Goal: Task Accomplishment & Management: Manage account settings

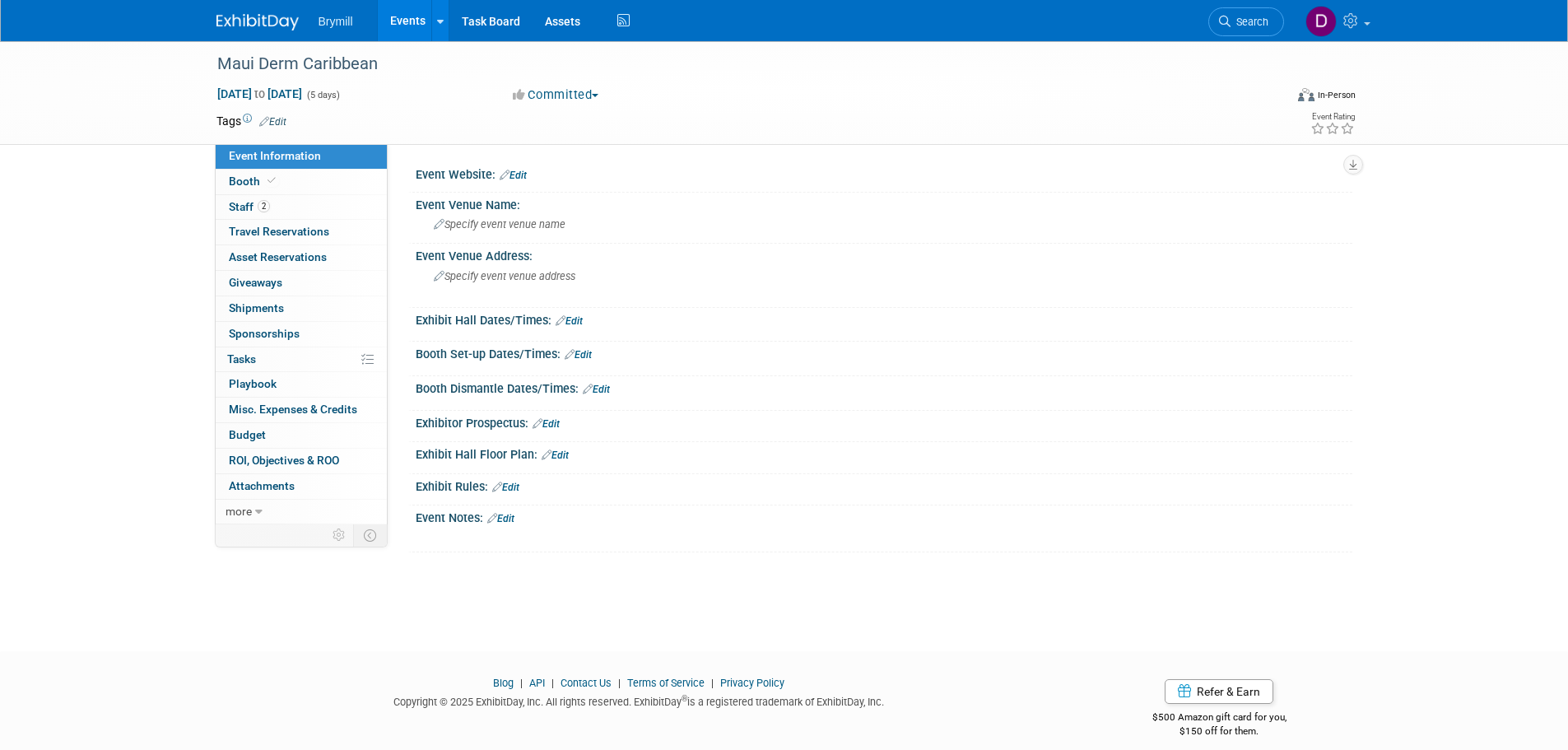
click at [567, 321] on link "Edit" at bounding box center [569, 321] width 27 height 11
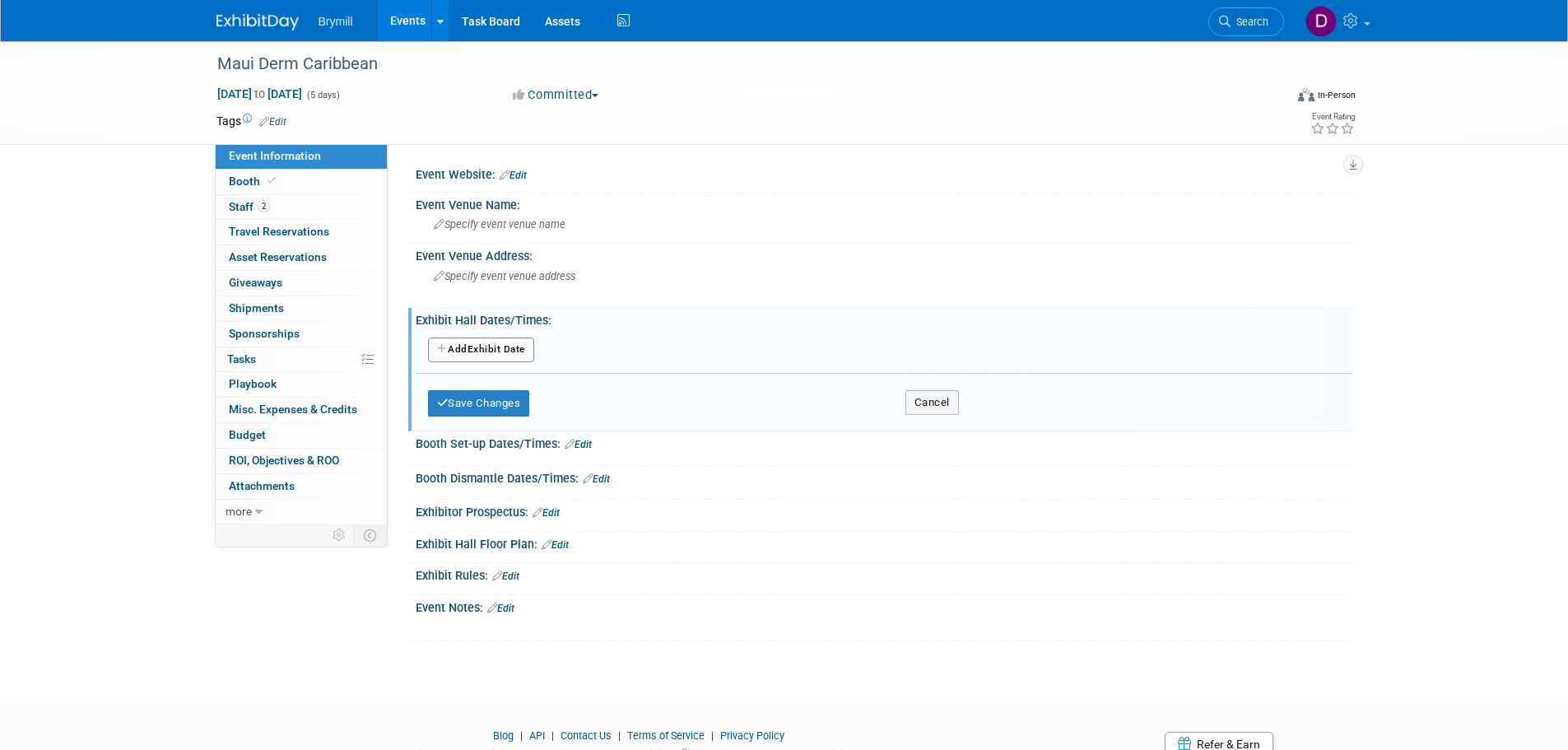
click at [532, 350] on button "Add Another Exhibit Date" at bounding box center [481, 349] width 106 height 25
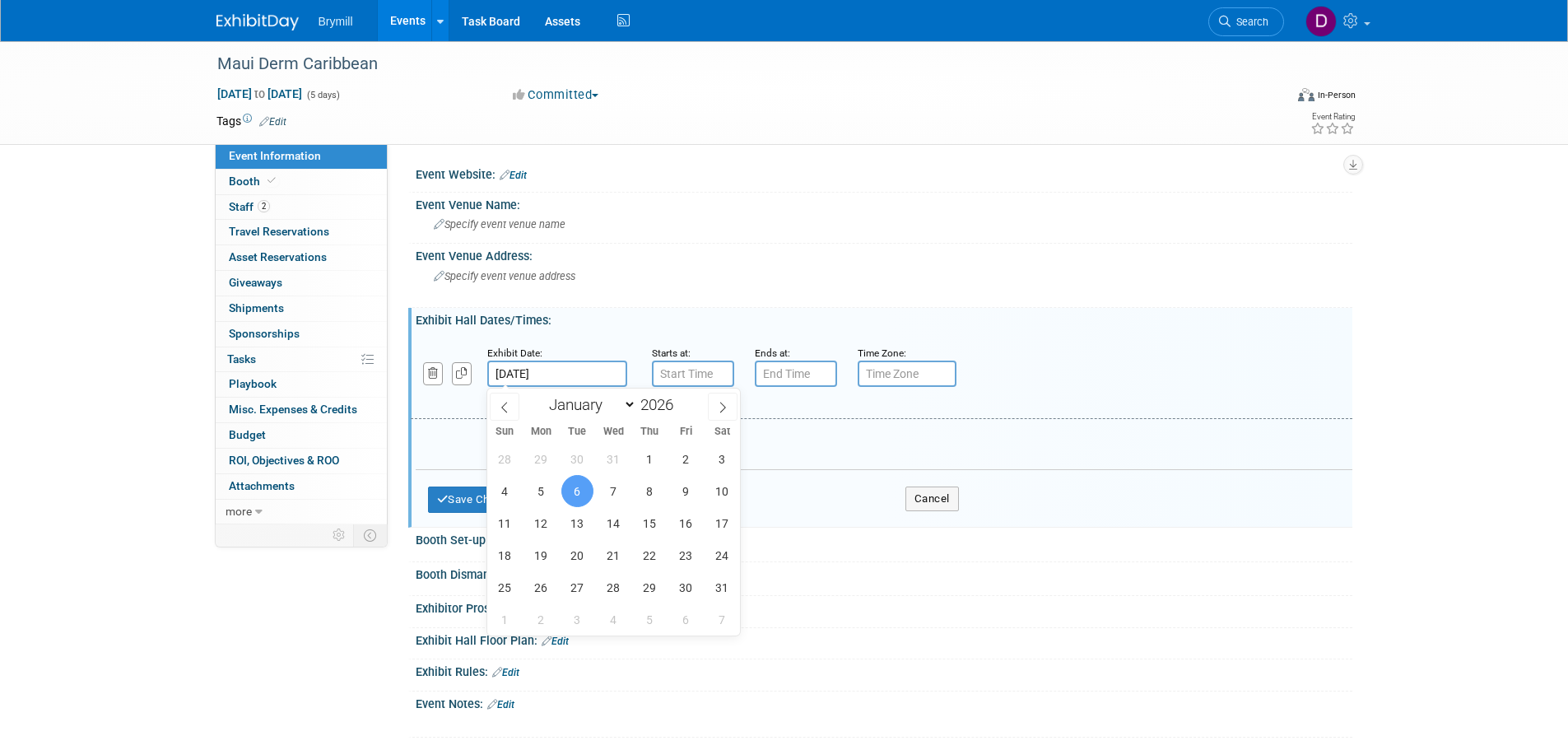
click at [546, 374] on input "Jan 6, 2026" at bounding box center [558, 373] width 140 height 26
click at [620, 493] on span "7" at bounding box center [613, 491] width 32 height 32
type input "Jan 7, 2026"
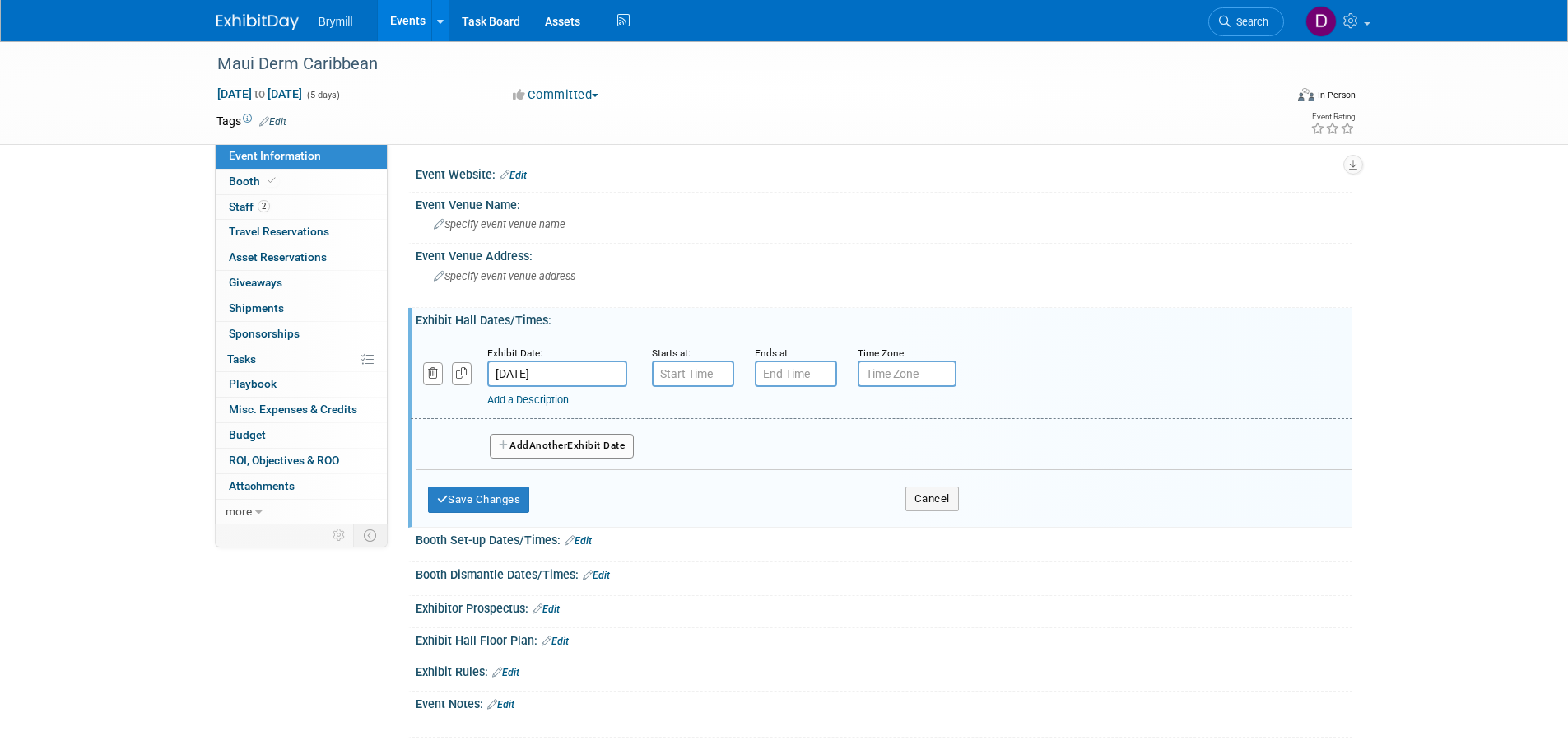
type input "7:00 AM"
click at [664, 376] on input "7:00 AM" at bounding box center [692, 373] width 82 height 26
type input "7:00 PM"
click at [800, 372] on input "7:00 PM" at bounding box center [795, 373] width 82 height 26
click at [542, 448] on span "Another" at bounding box center [548, 445] width 39 height 11
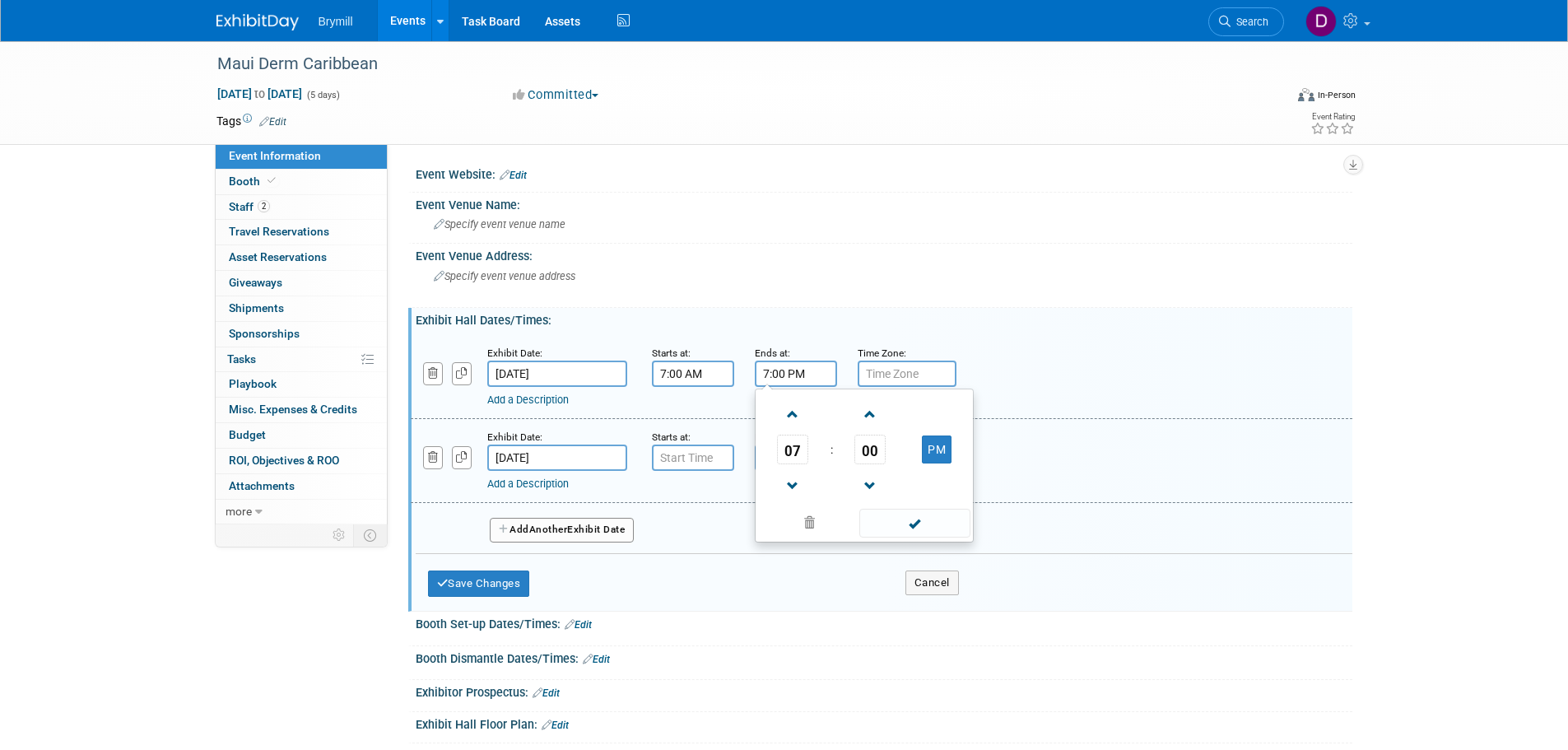
click at [804, 370] on input "7:00 PM" at bounding box center [795, 373] width 82 height 26
click at [820, 515] on span at bounding box center [809, 523] width 99 height 29
type input "7:00 AM"
click at [655, 454] on input "7:00 AM" at bounding box center [692, 457] width 82 height 26
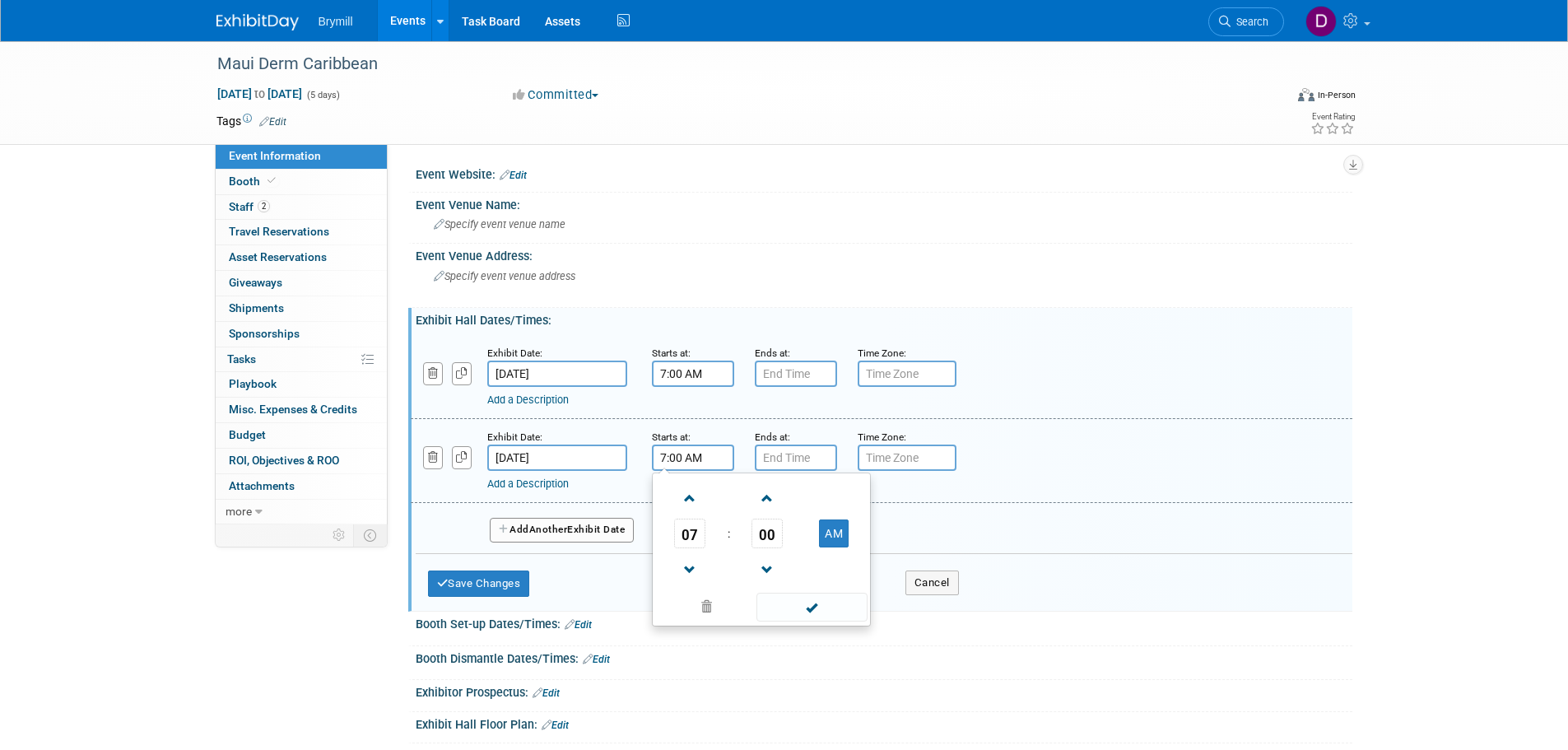
click at [602, 532] on button "Add Another Exhibit Date" at bounding box center [563, 530] width 145 height 25
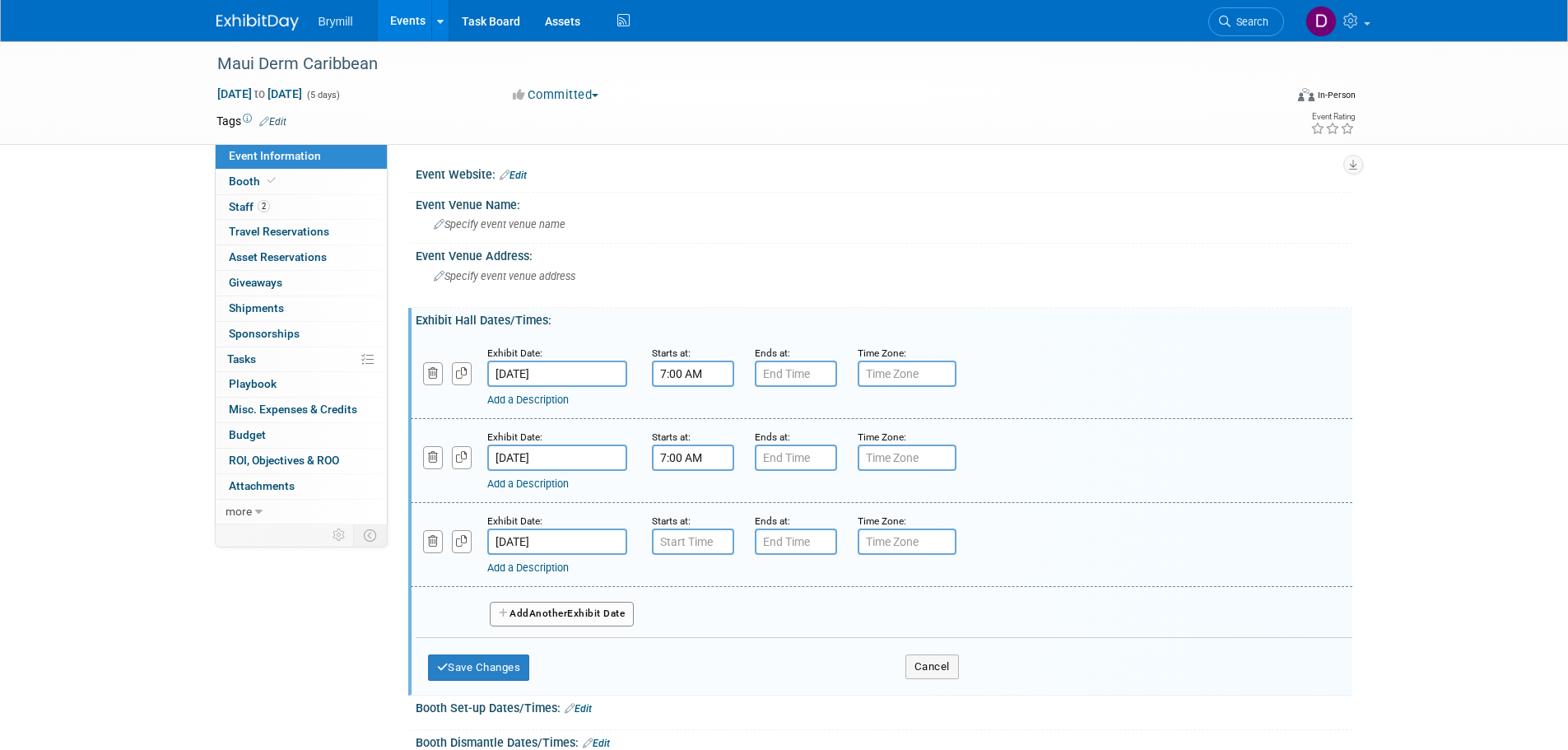
click at [575, 608] on button "Add Another Exhibit Date" at bounding box center [563, 613] width 145 height 25
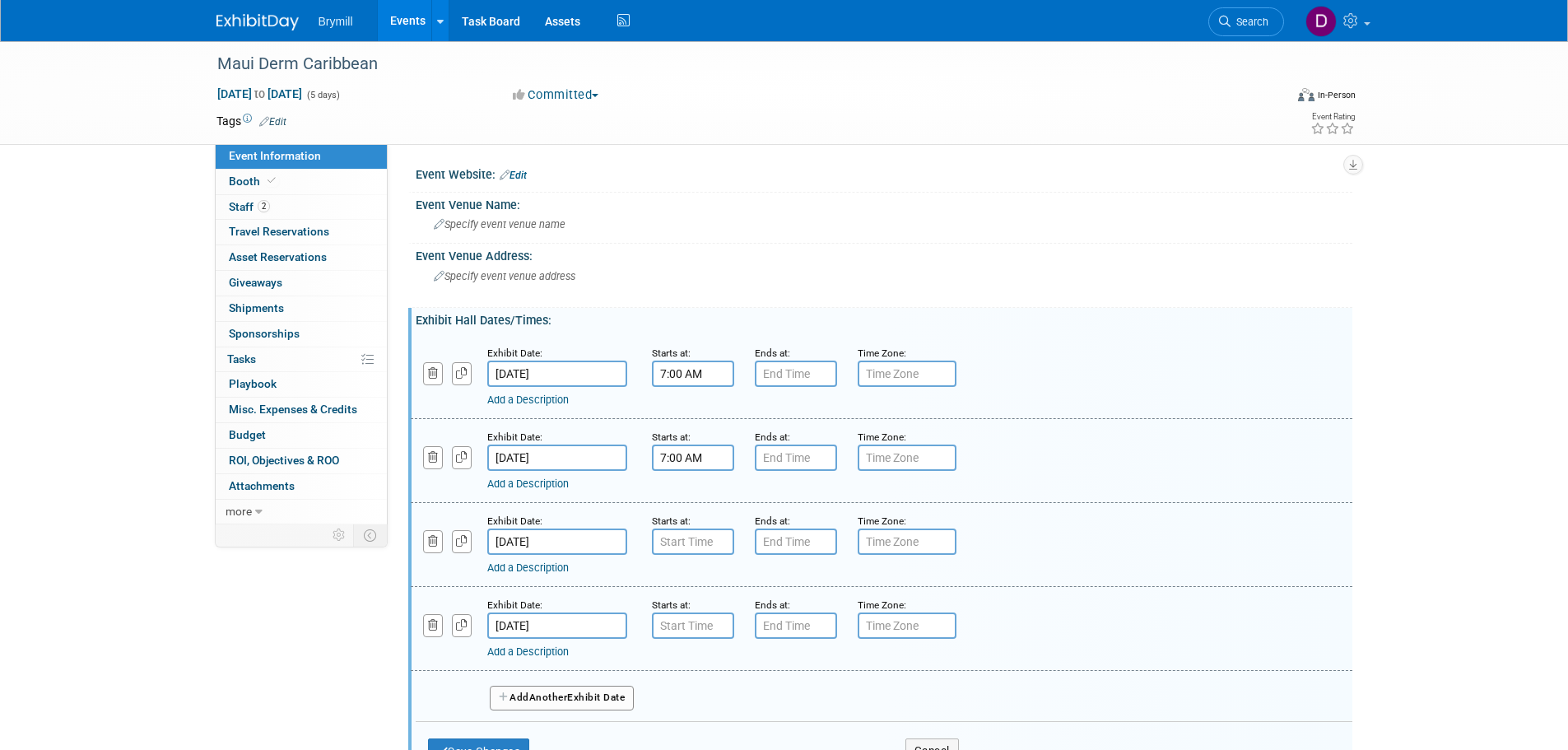
type input "7:00 AM"
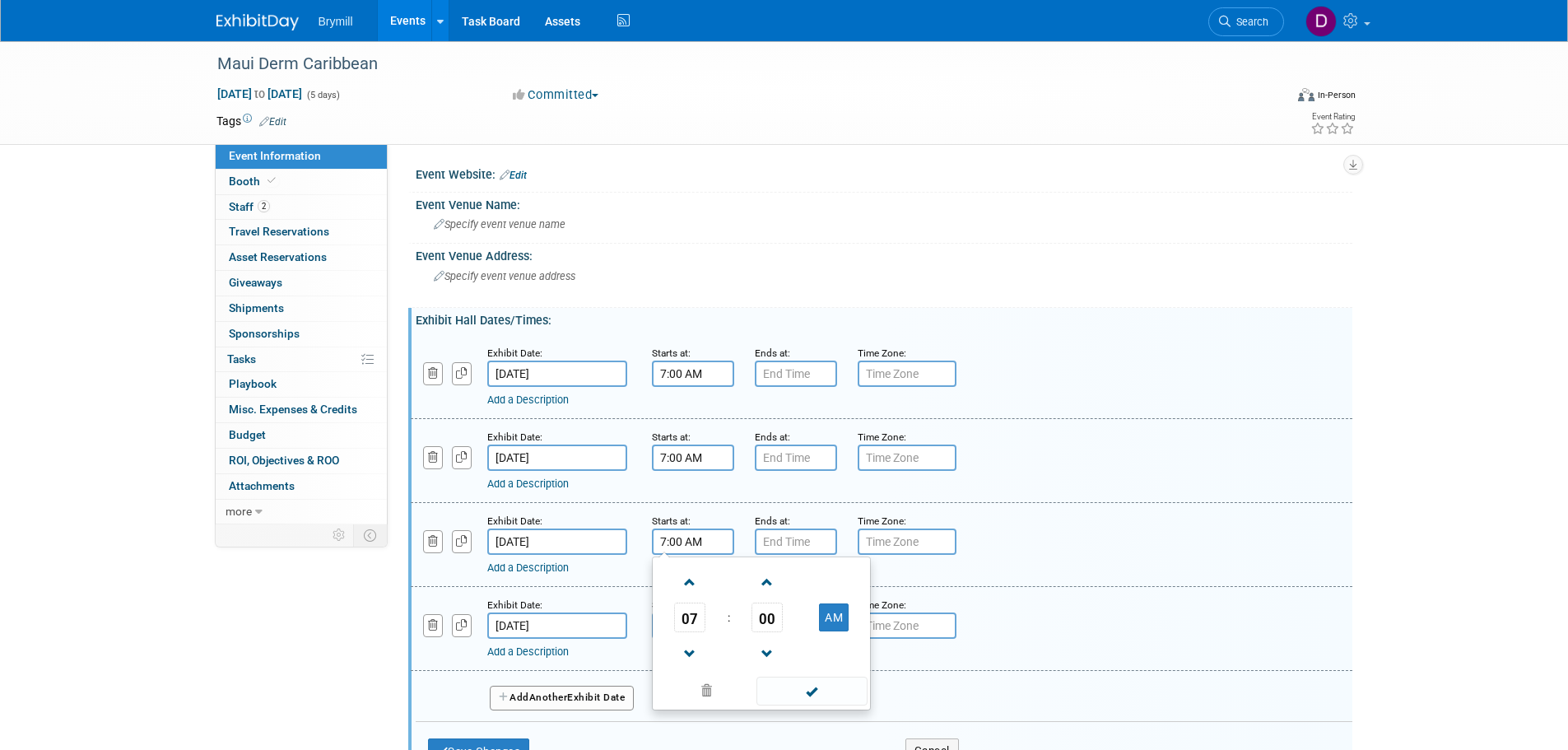
click at [684, 546] on input "7:00 AM" at bounding box center [692, 541] width 82 height 26
click at [810, 683] on span at bounding box center [812, 690] width 112 height 29
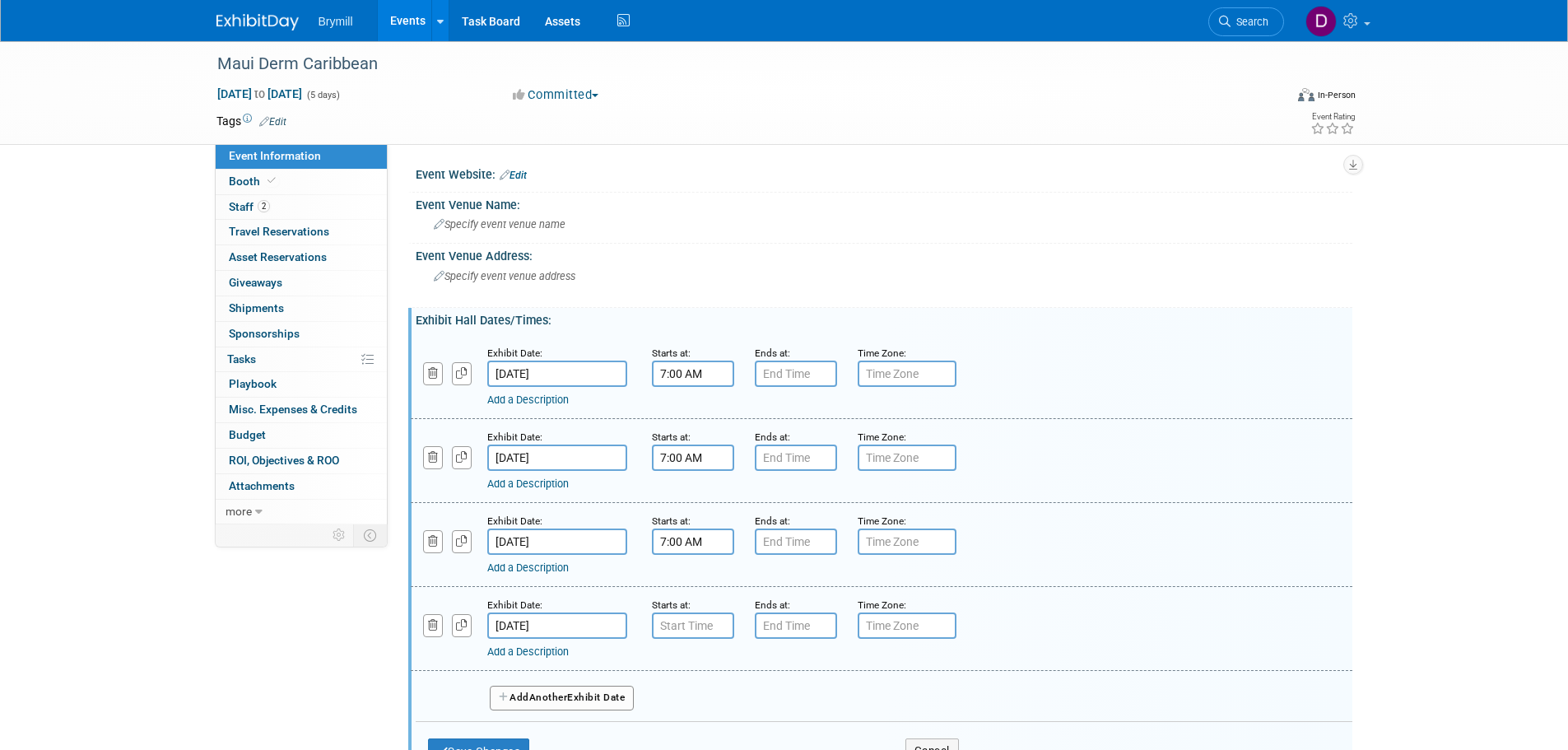
type input "7:00 AM"
click at [668, 626] on input "7:00 AM" at bounding box center [692, 626] width 82 height 26
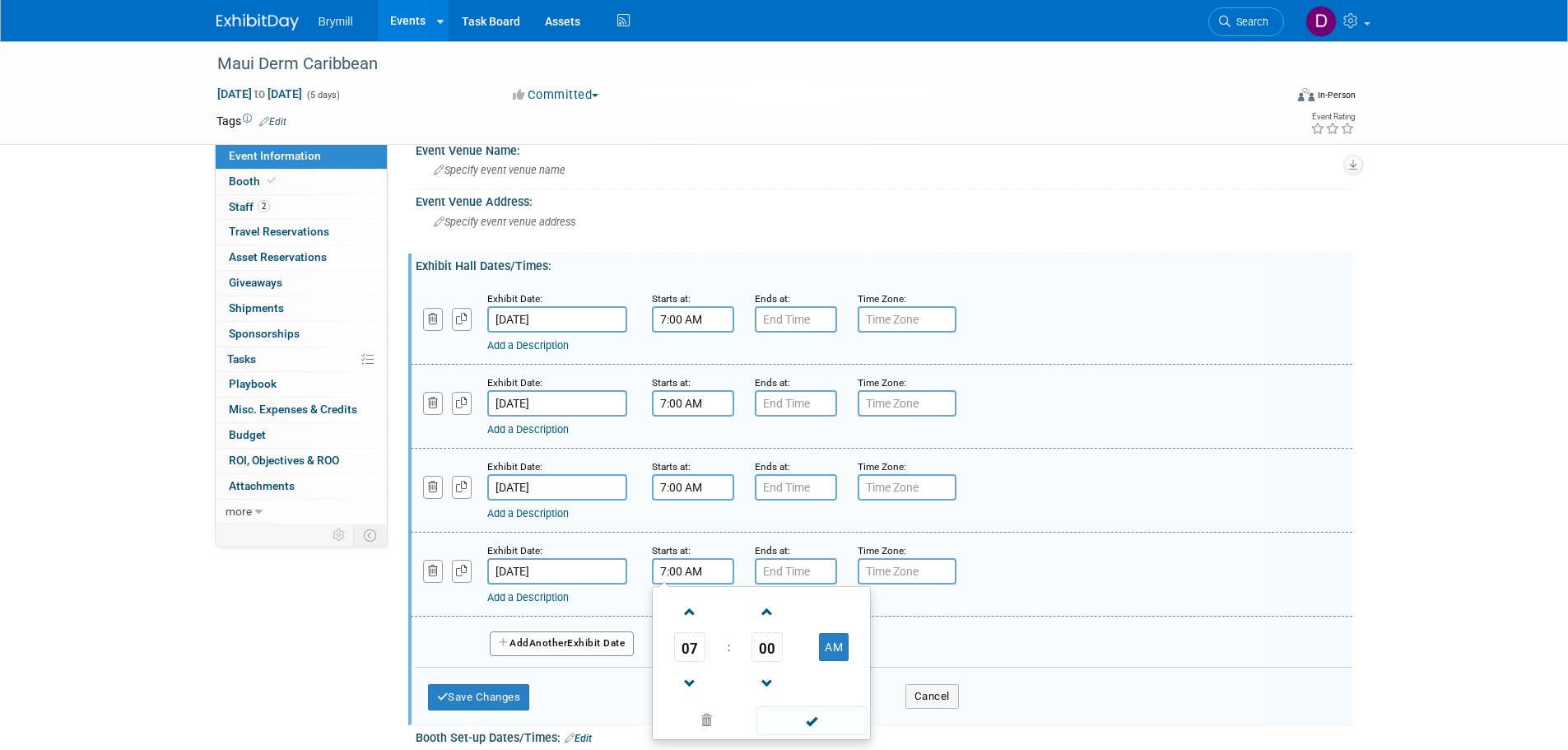
scroll to position [82, 0]
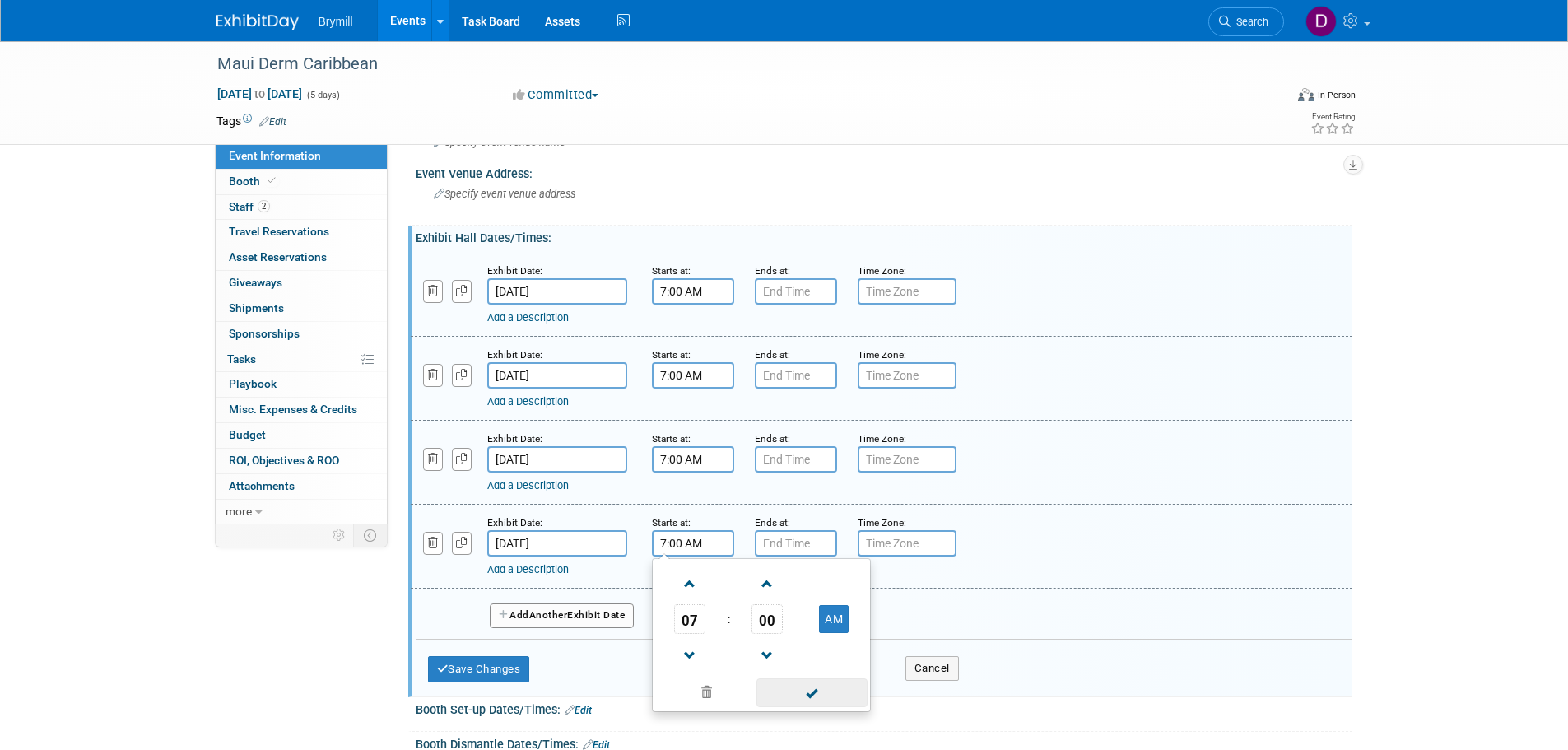
click at [825, 695] on span at bounding box center [812, 692] width 112 height 29
click at [513, 660] on button "Save Changes" at bounding box center [479, 669] width 102 height 26
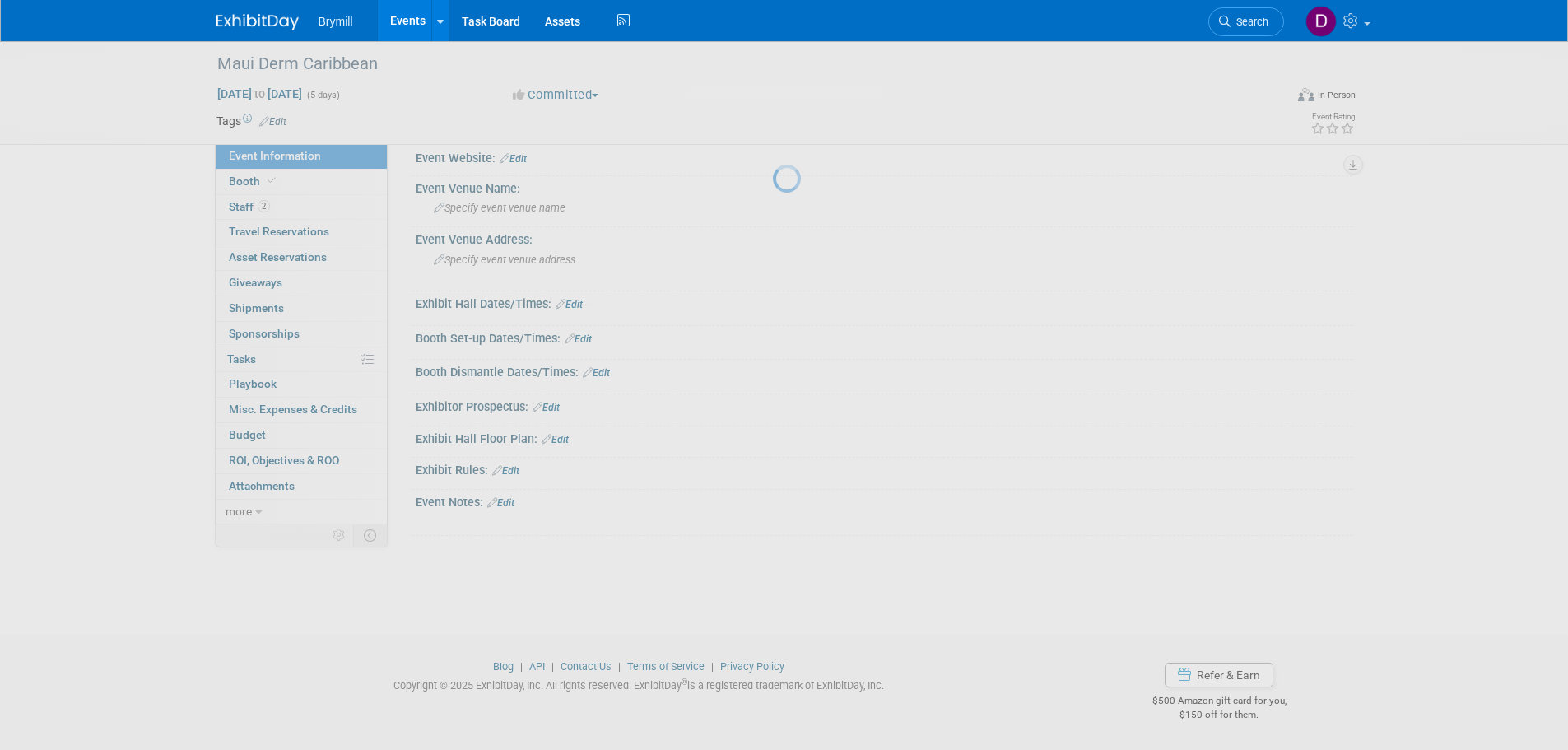
scroll to position [16, 0]
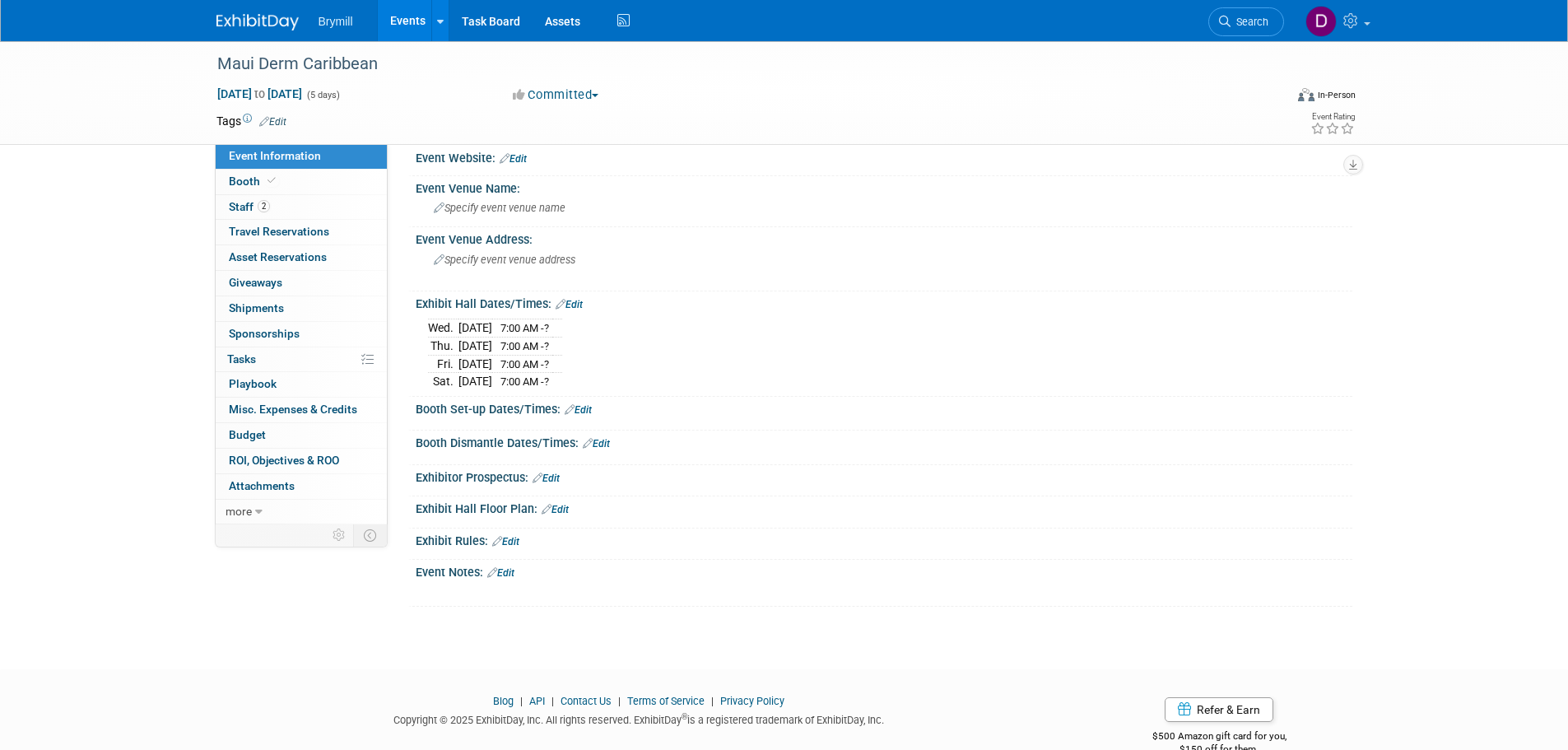
click at [592, 411] on link "Edit" at bounding box center [577, 410] width 27 height 11
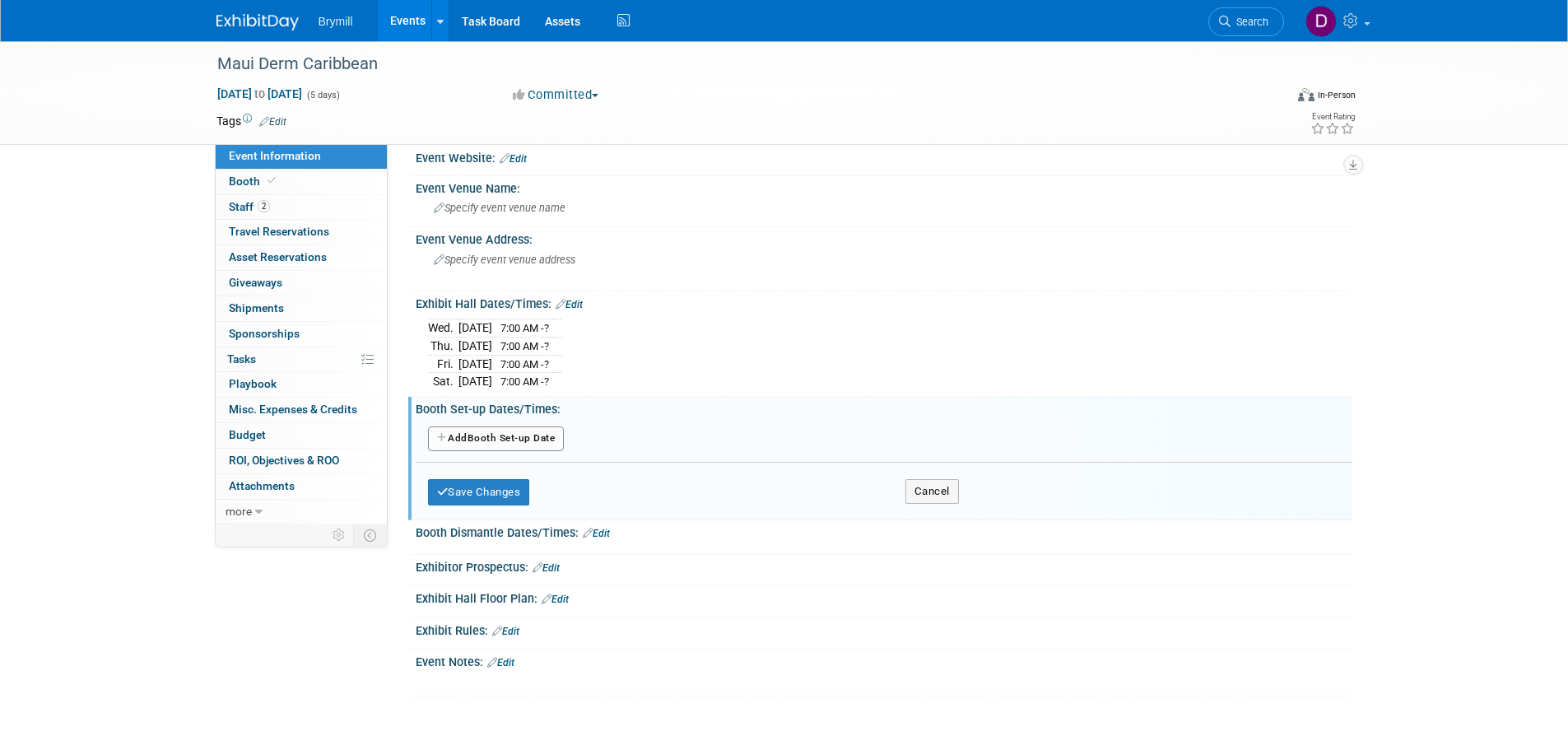
click at [552, 442] on button "Add Another Booth Set-up Date" at bounding box center [496, 438] width 137 height 25
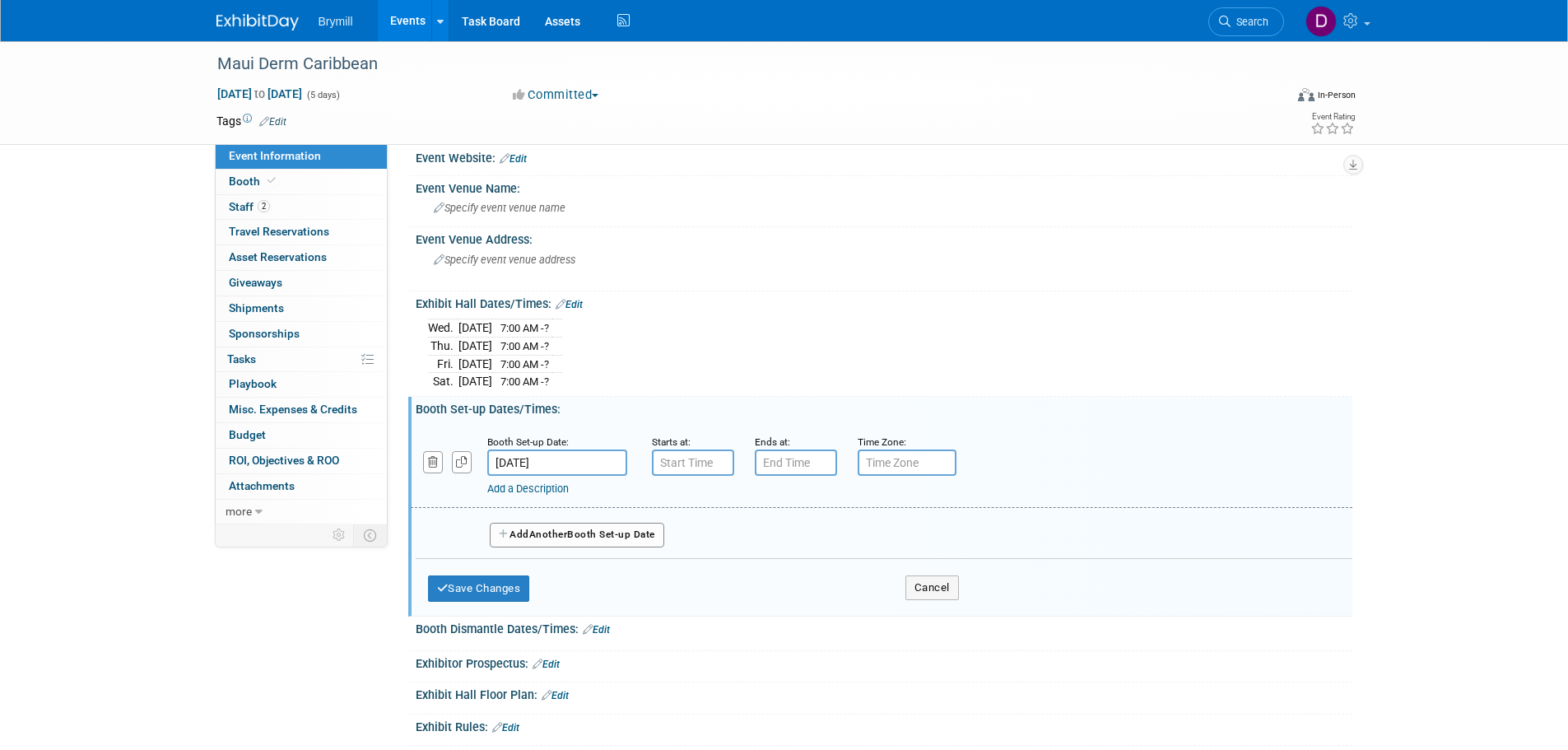
click at [593, 473] on body "Brymill Events Add Event Bulk Upload Events Shareable Event Boards Recently Vie…" at bounding box center [784, 359] width 1568 height 750
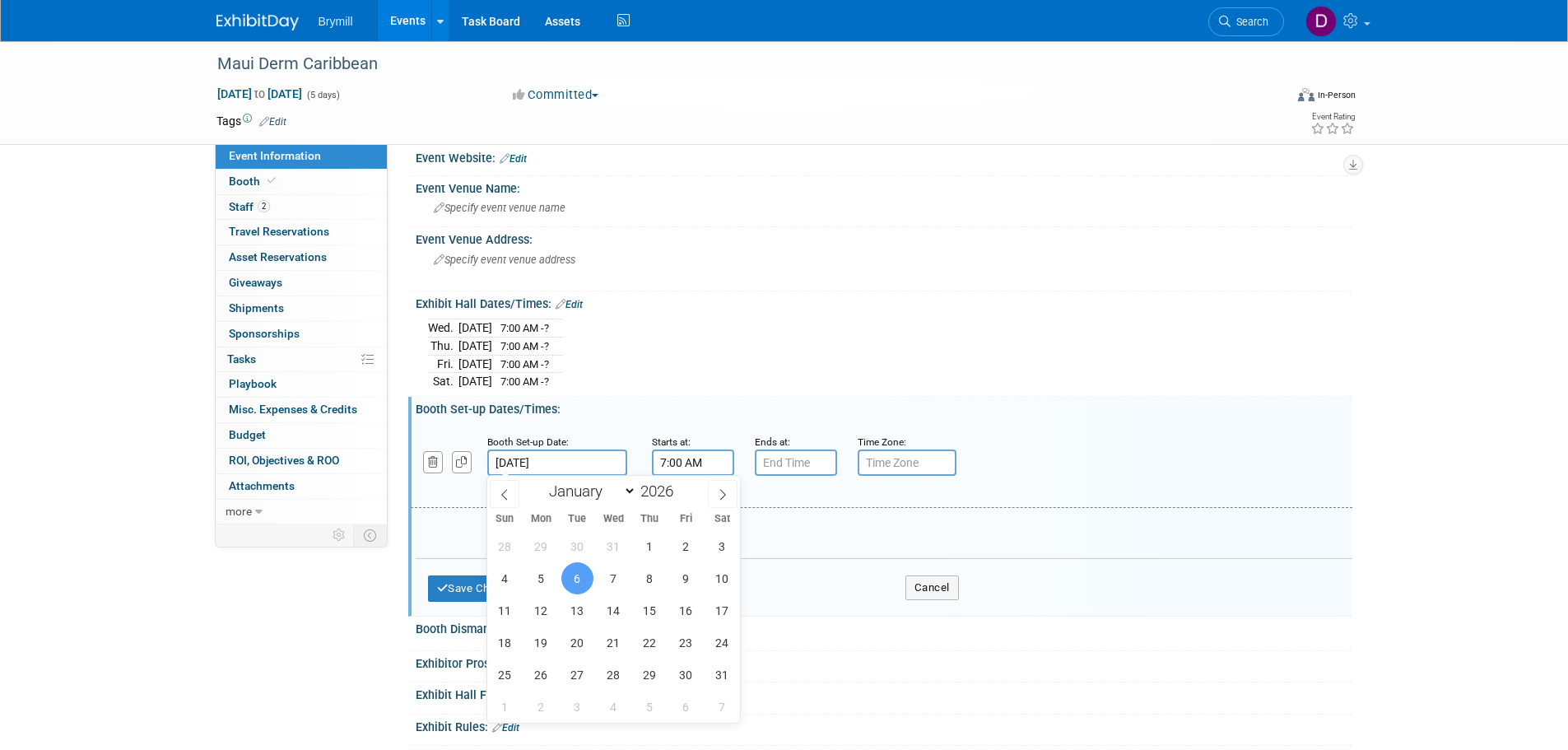
click at [678, 470] on input "7:00 AM" at bounding box center [692, 462] width 82 height 26
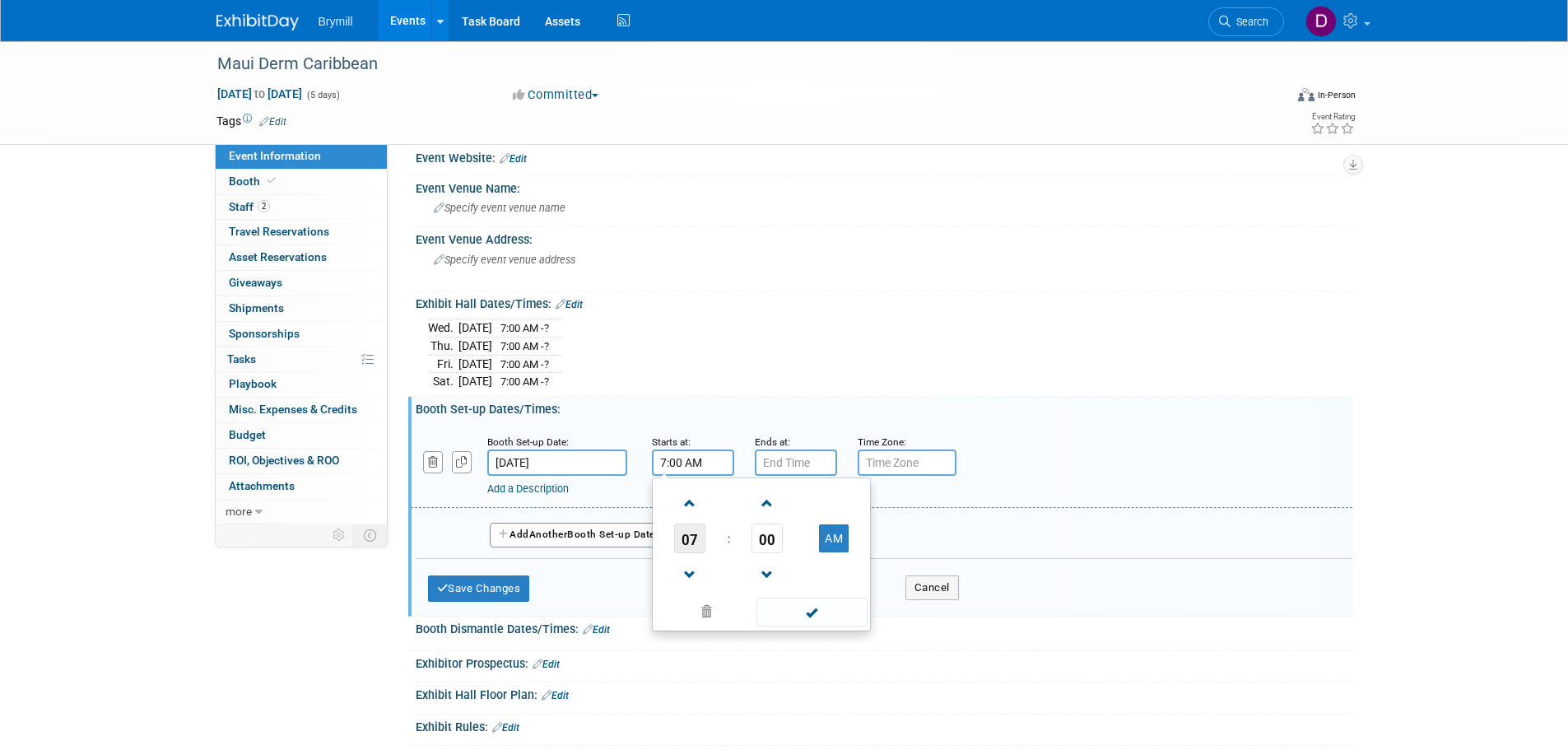
click at [703, 547] on span "07" at bounding box center [690, 538] width 31 height 29
click at [785, 495] on td "02" at bounding box center [787, 503] width 53 height 44
click at [828, 539] on button "AM" at bounding box center [834, 538] width 29 height 28
type input "2:00 PM"
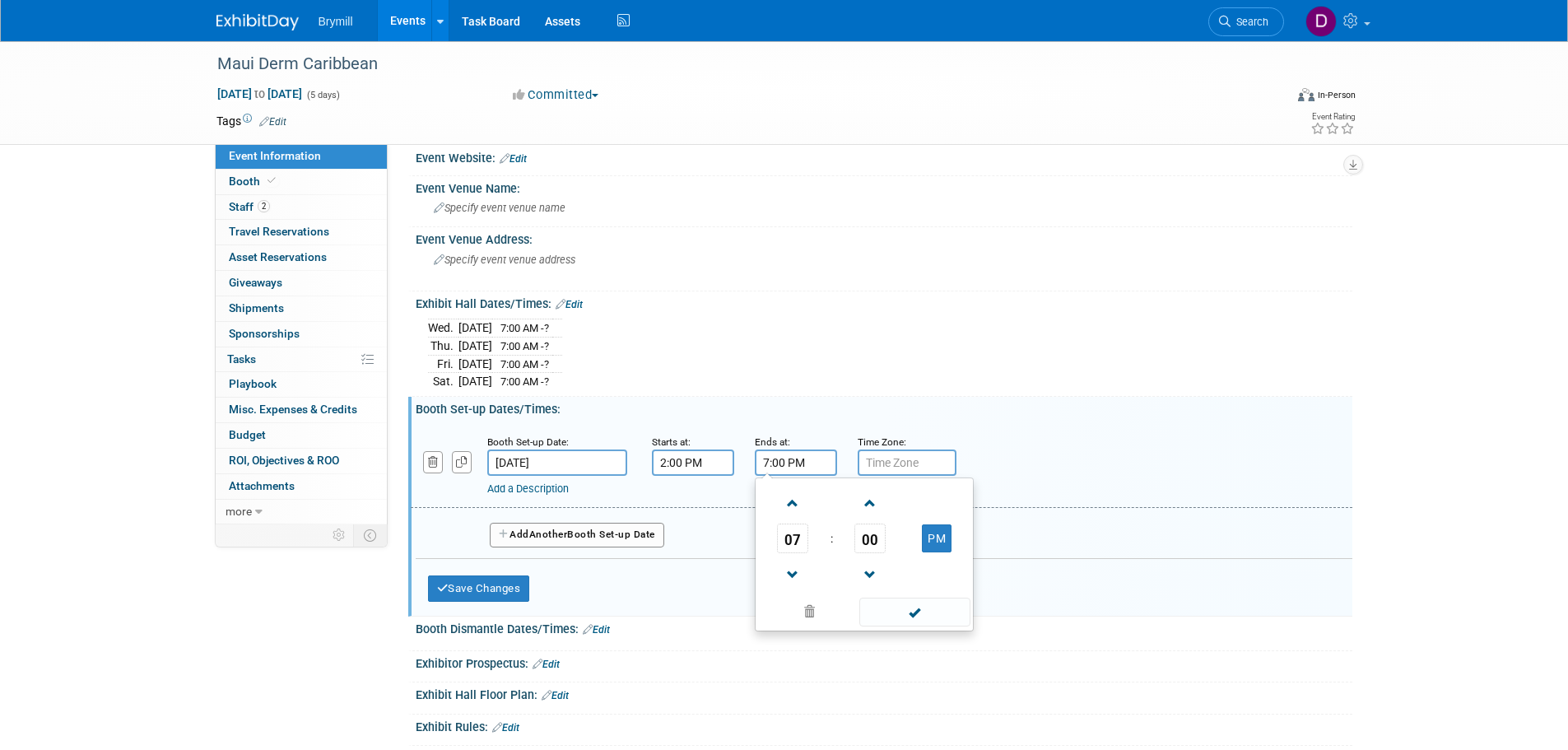
click at [794, 461] on input "7:00 PM" at bounding box center [795, 462] width 82 height 26
click at [796, 564] on span at bounding box center [793, 575] width 29 height 29
type input "6:00 PM"
click at [919, 615] on span at bounding box center [915, 611] width 112 height 29
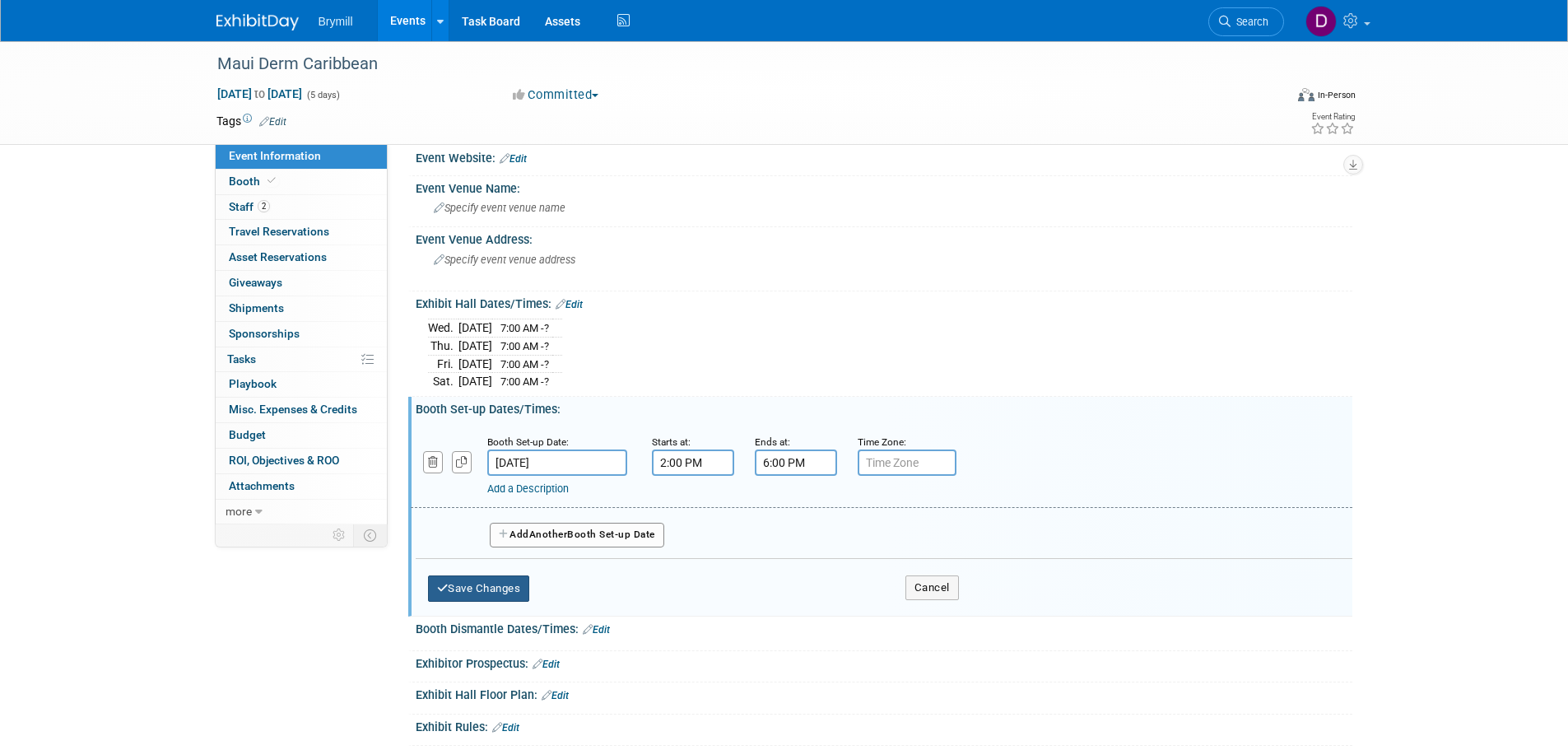
click at [494, 588] on button "Save Changes" at bounding box center [479, 588] width 102 height 26
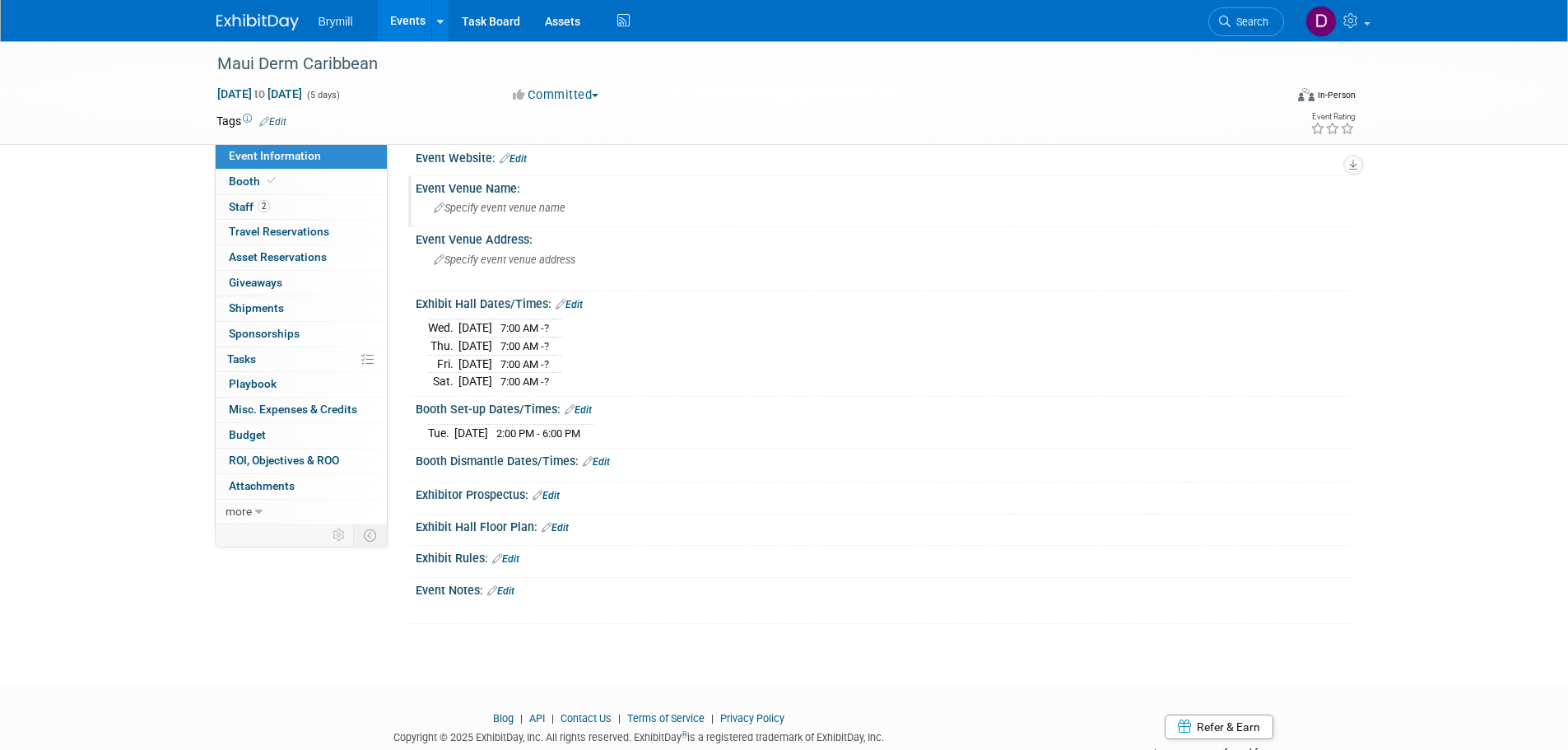
click at [511, 218] on div "Specify event venue name" at bounding box center [883, 208] width 912 height 26
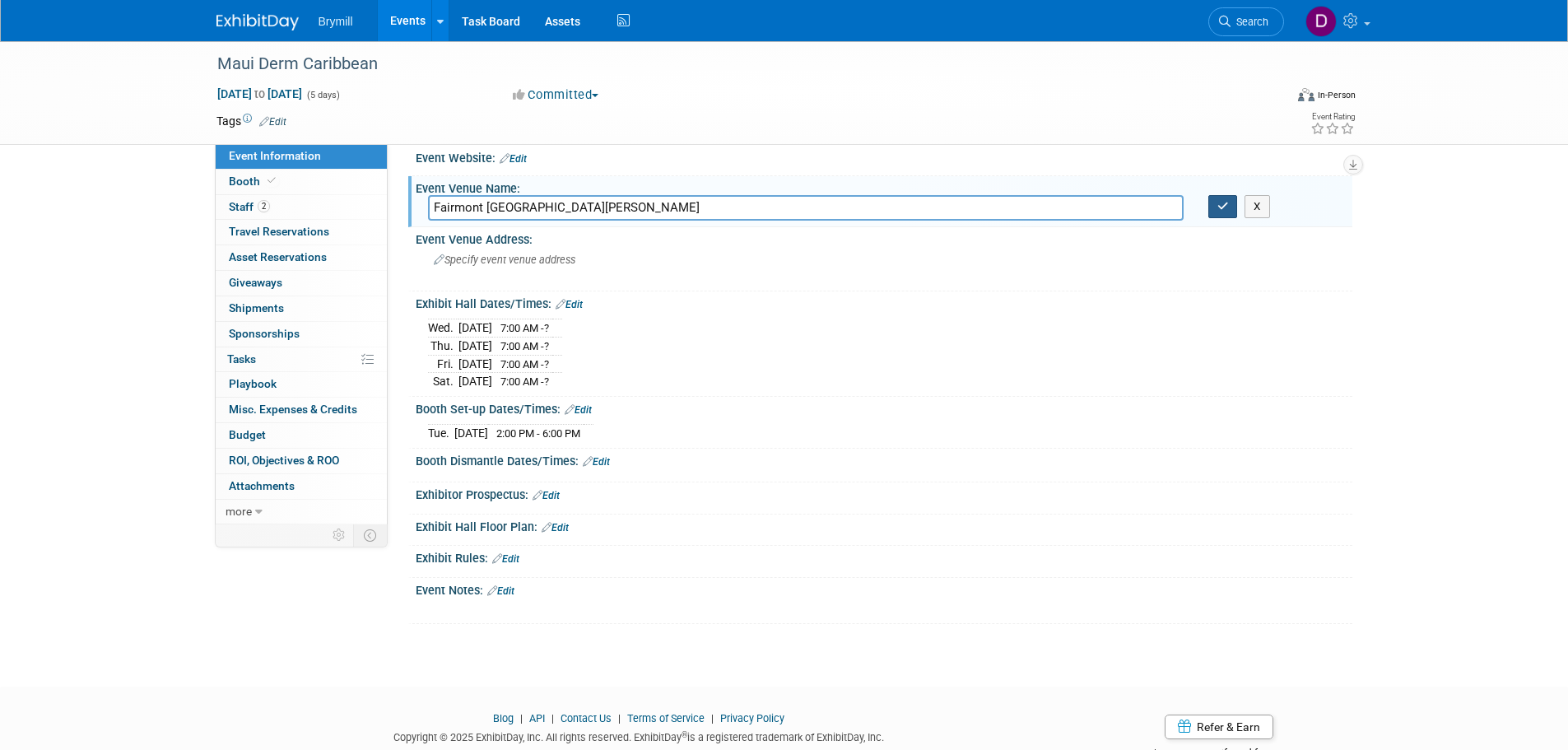
type input "Fairmont El San Juan Hotel"
click at [1213, 213] on button "button" at bounding box center [1223, 207] width 29 height 23
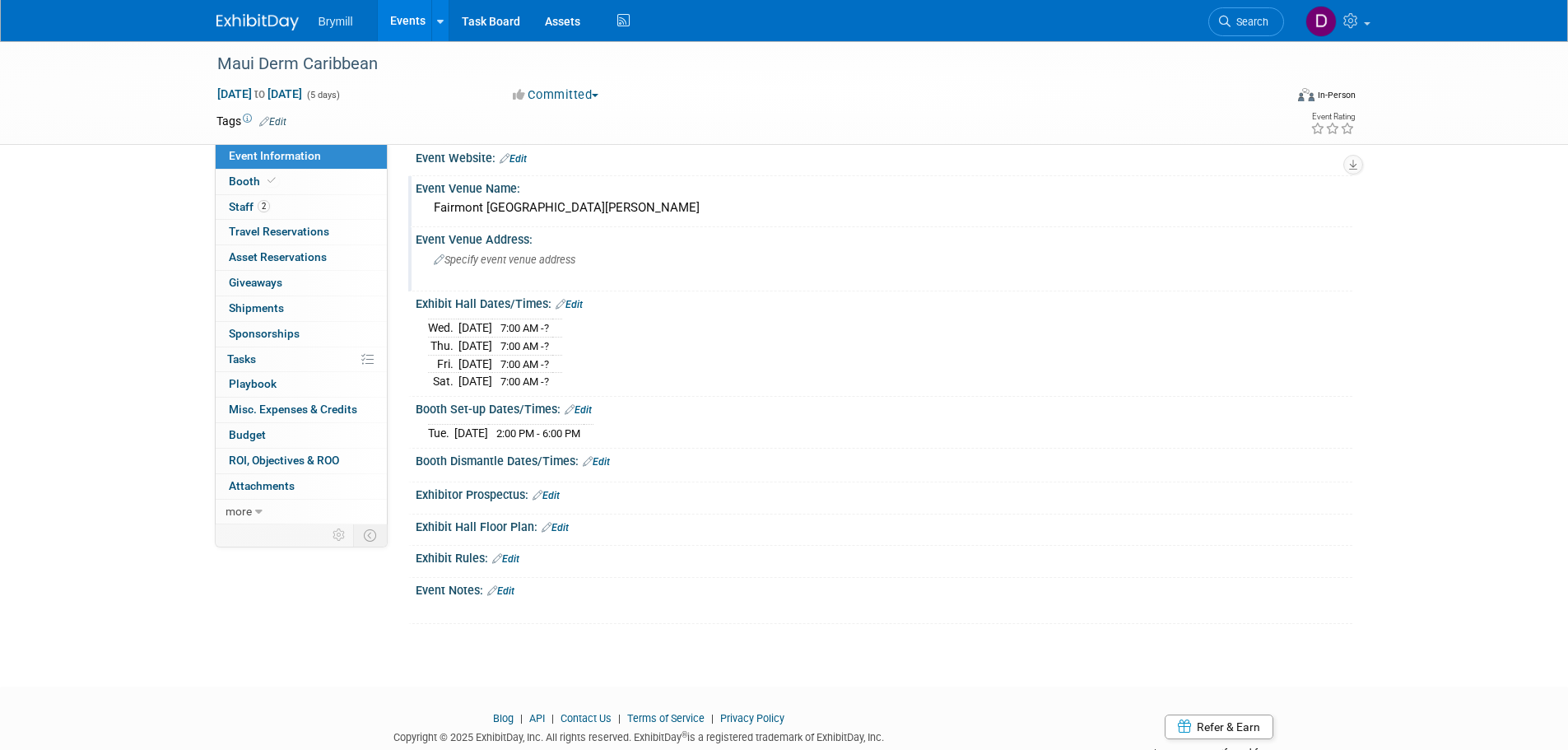
click at [574, 257] on span "Specify event venue address" at bounding box center [505, 259] width 142 height 12
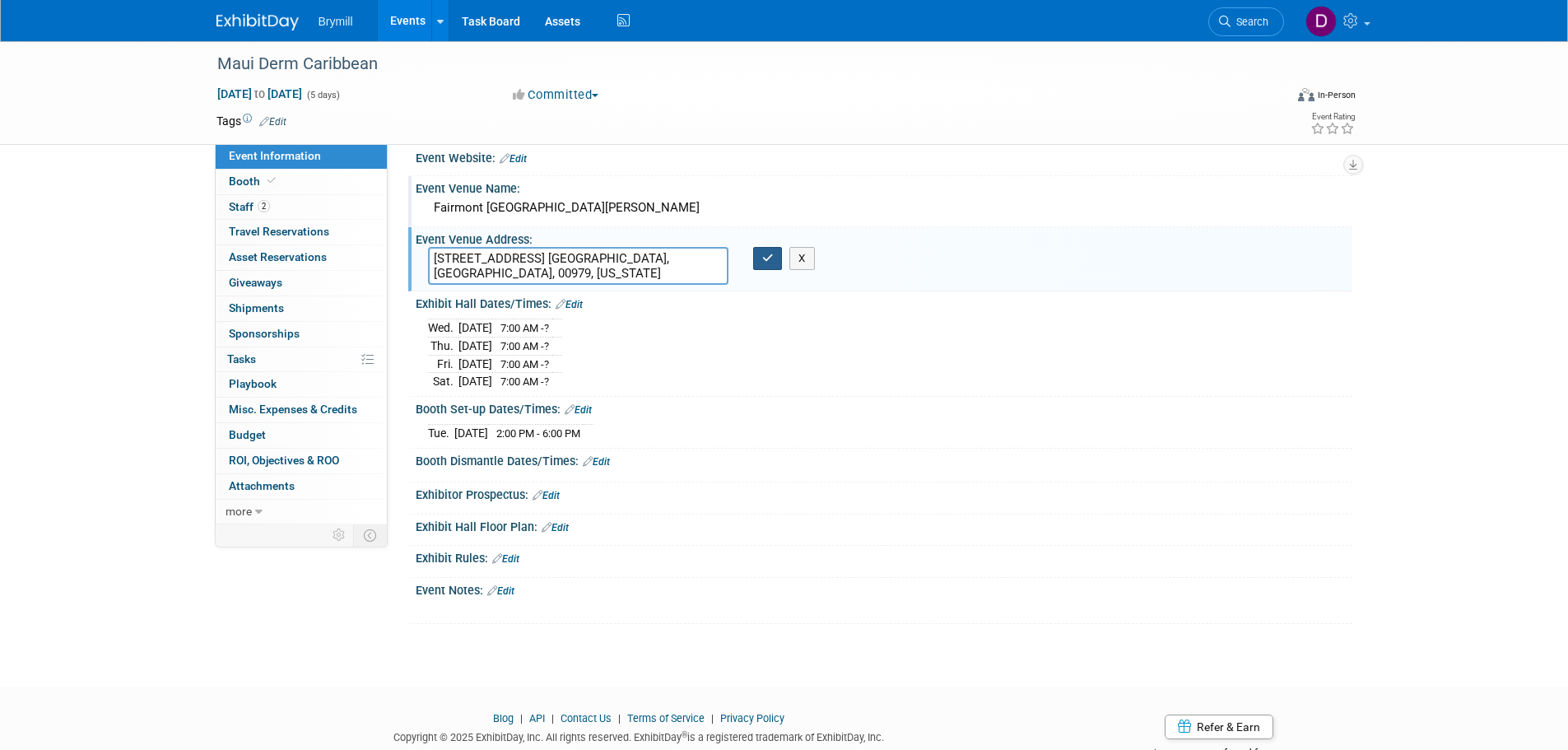
type textarea "6063 Av. Isla Verde, Carolina, 00979, Puerto Rico"
click at [772, 261] on icon "button" at bounding box center [768, 257] width 11 height 10
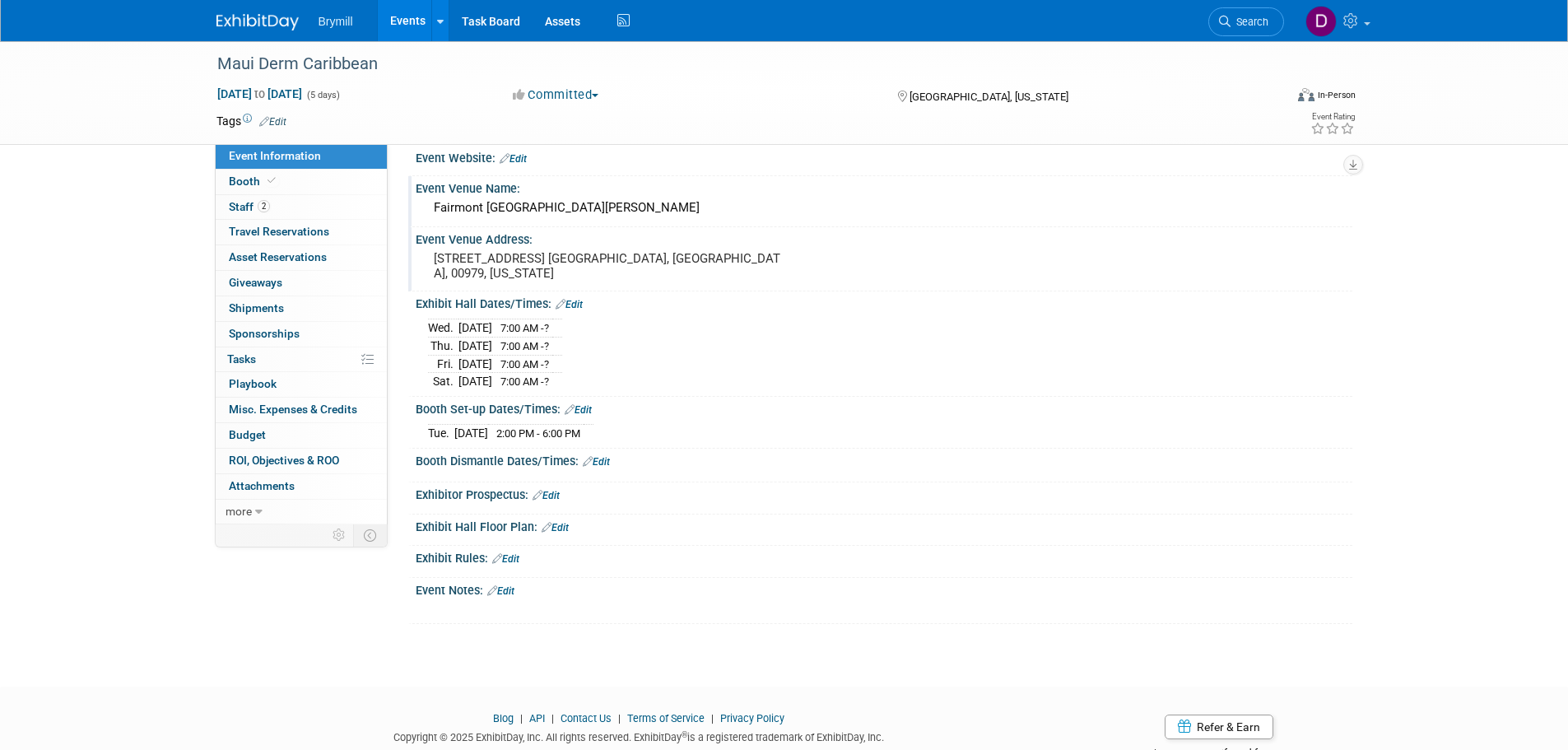
click at [268, 12] on link at bounding box center [267, 14] width 102 height 13
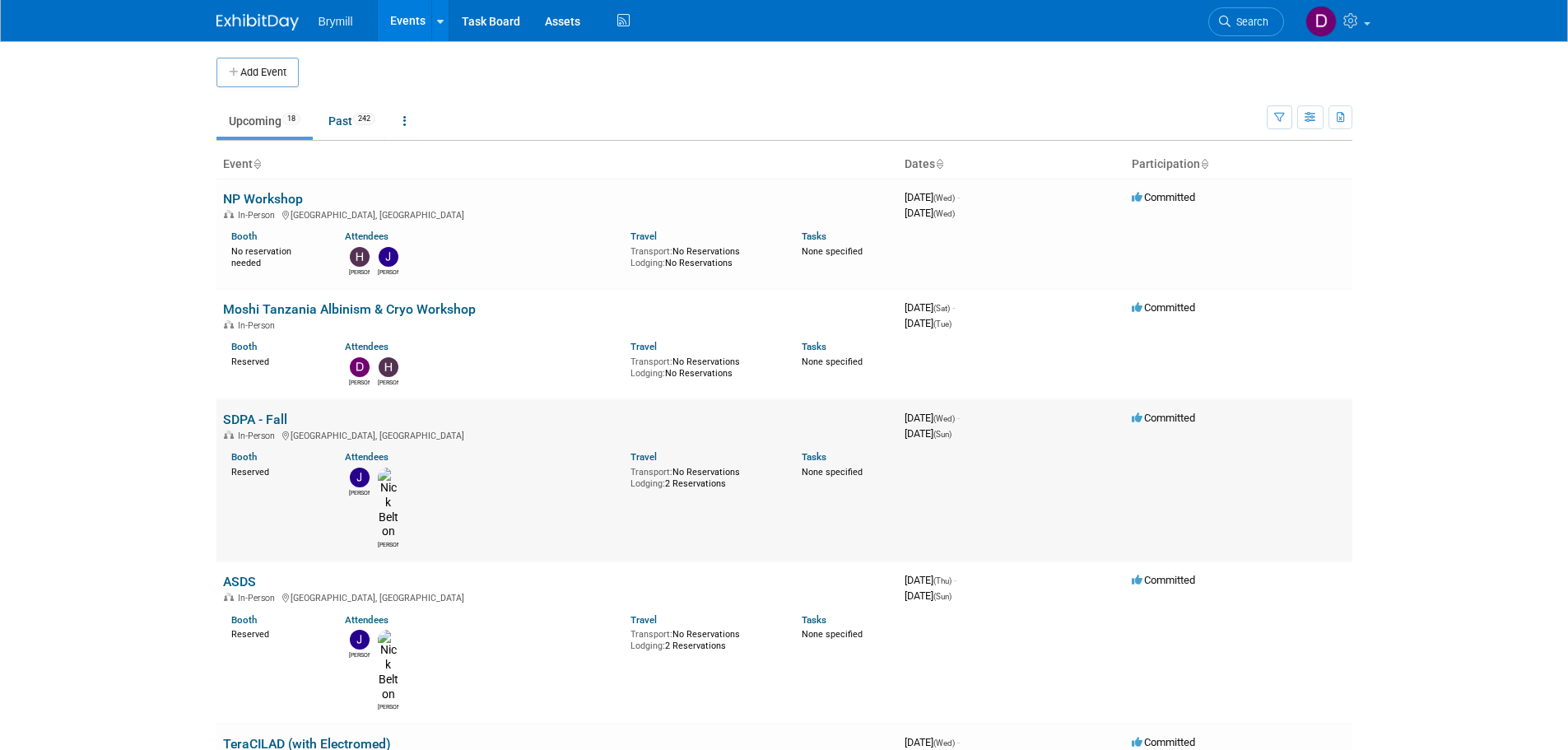
click at [272, 420] on link "SDPA - Fall" at bounding box center [255, 419] width 64 height 16
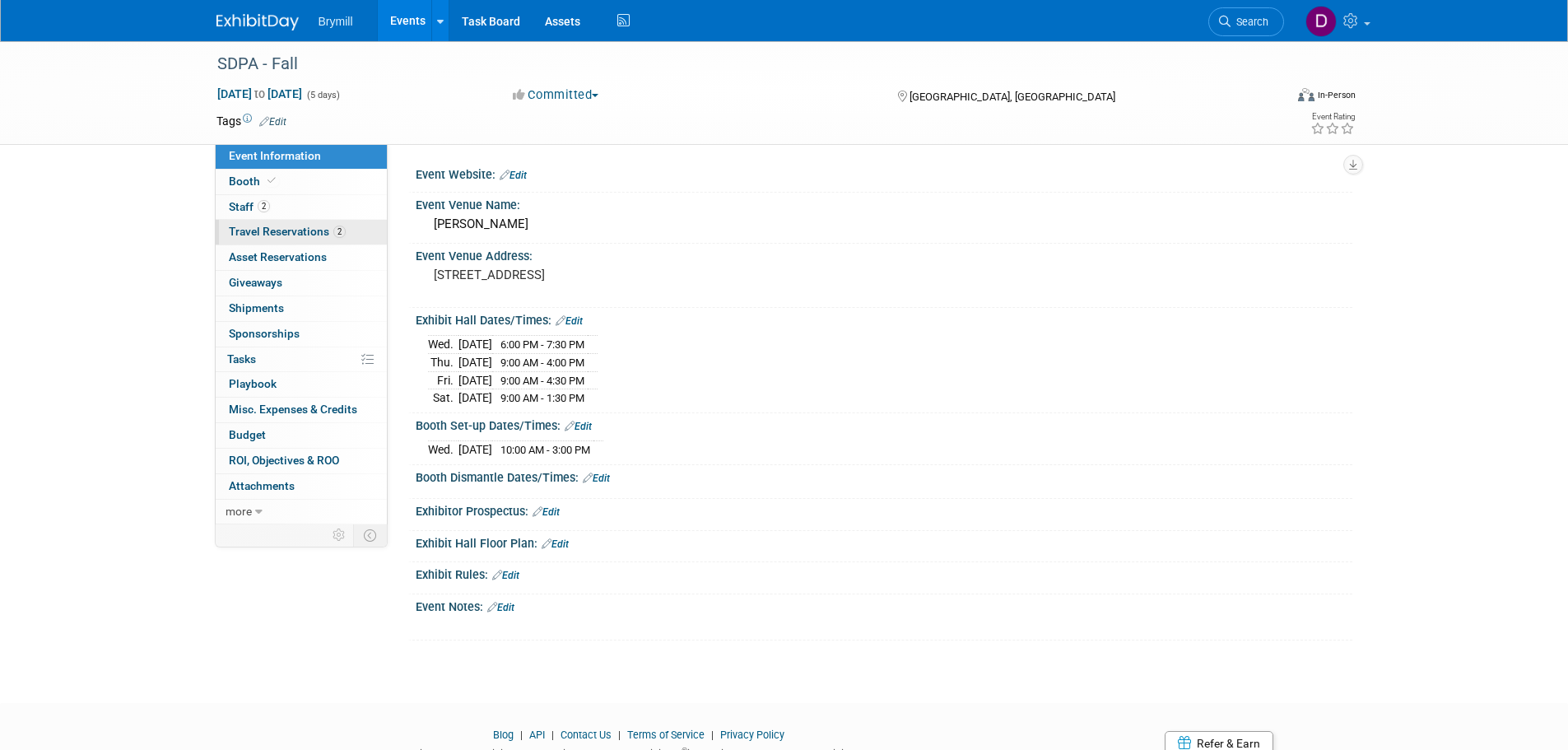
click at [305, 229] on span "Travel Reservations 2" at bounding box center [287, 231] width 117 height 13
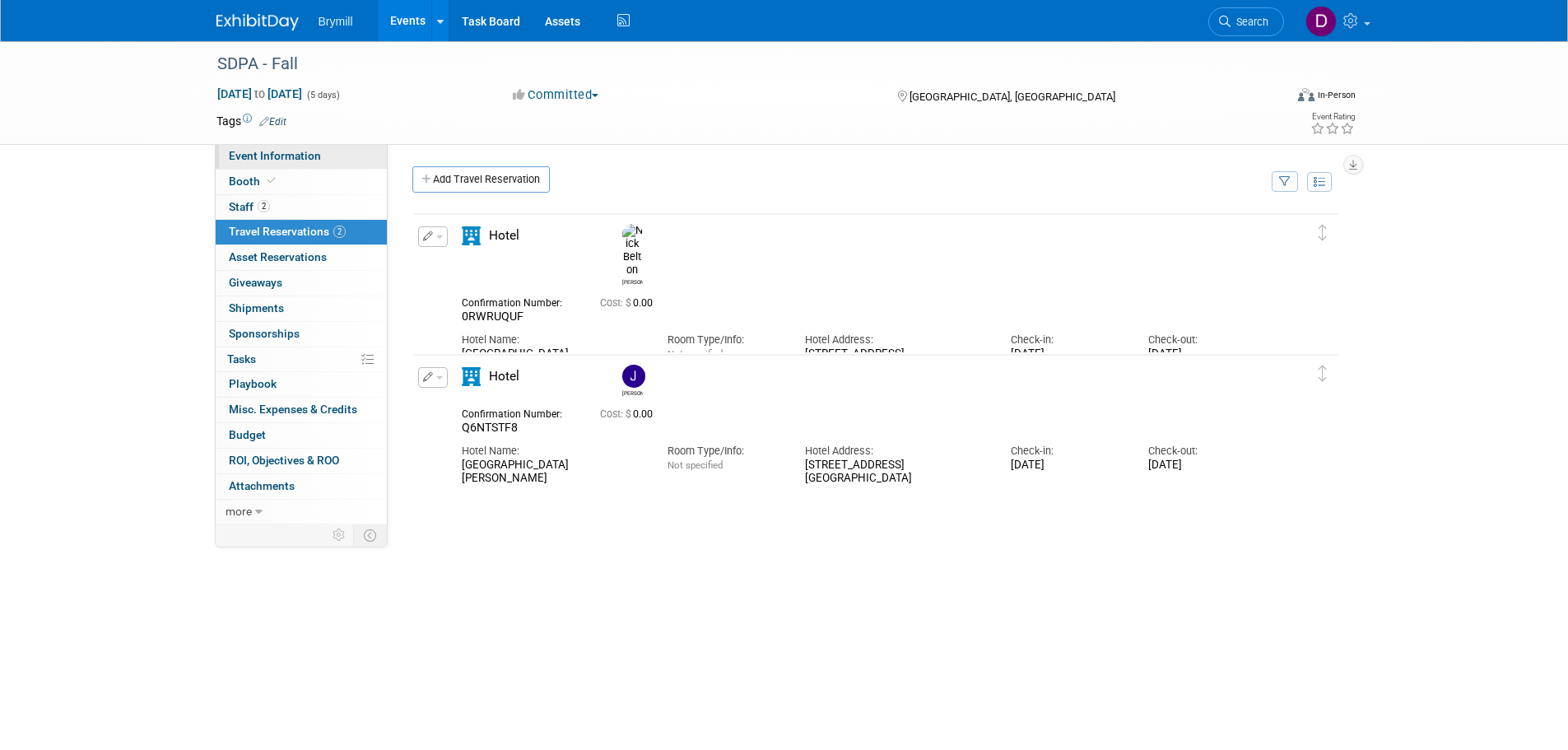
click at [269, 162] on link "Event Information" at bounding box center [302, 156] width 171 height 25
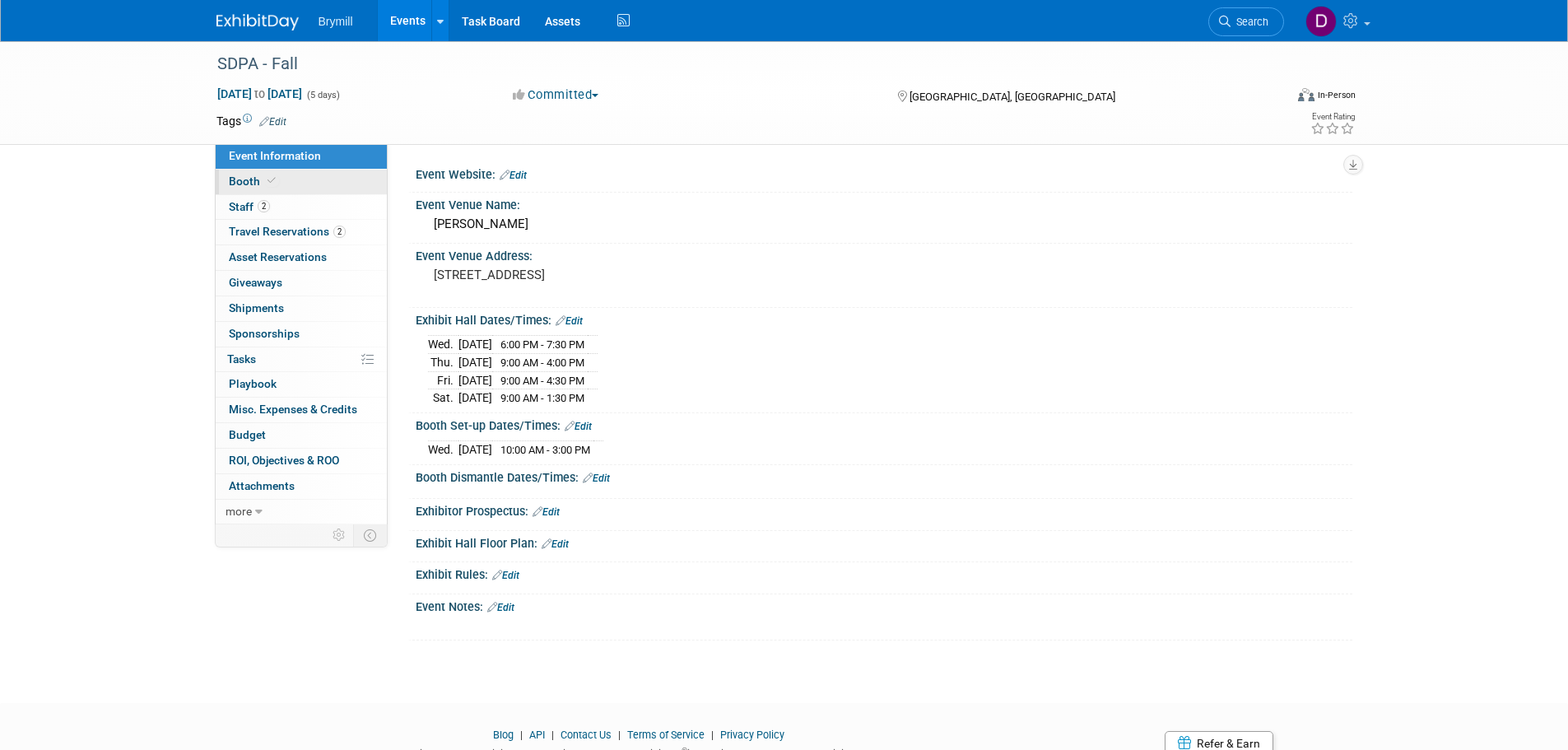
click at [298, 181] on link "Booth" at bounding box center [302, 181] width 171 height 25
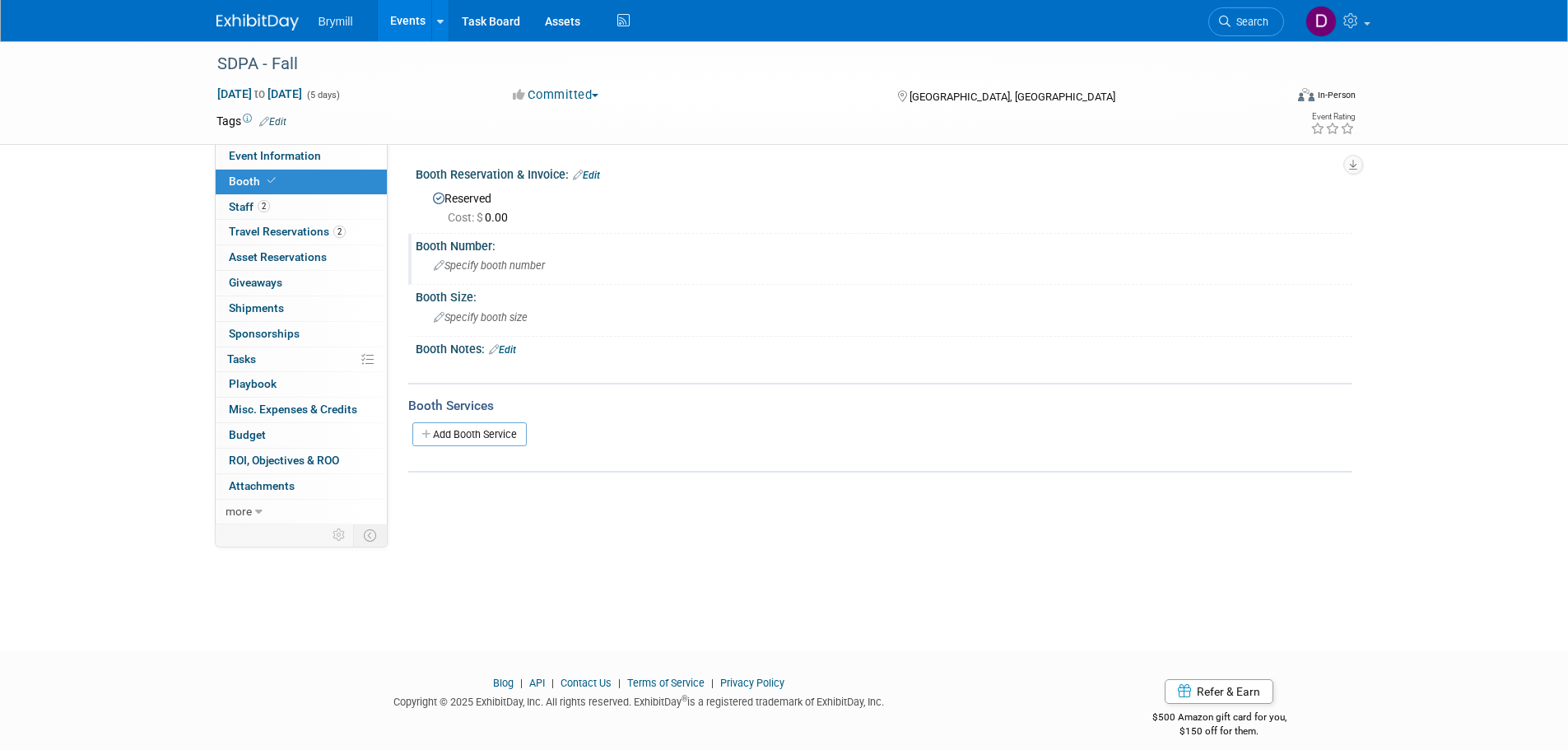
click at [566, 270] on div "Specify booth number" at bounding box center [883, 265] width 912 height 26
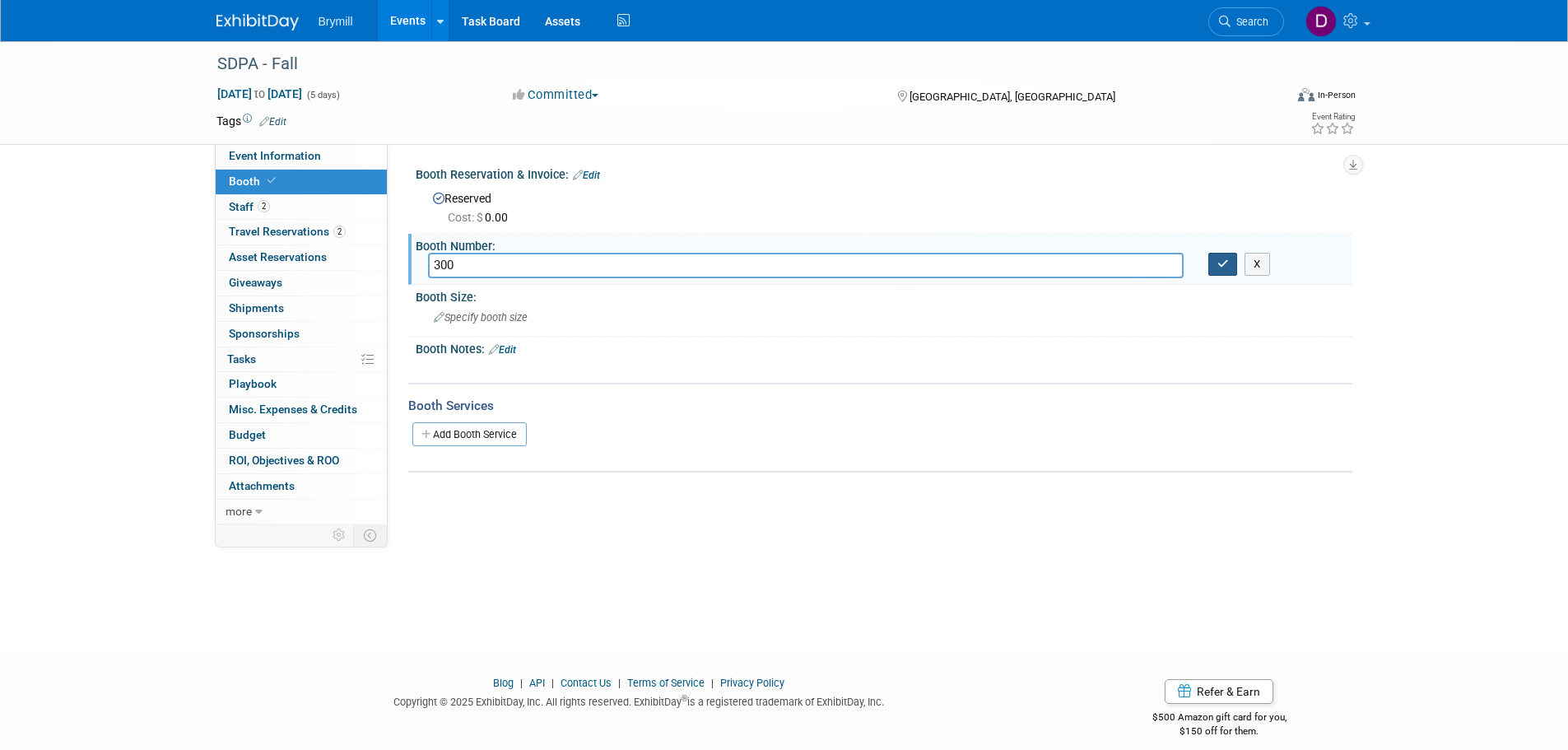
type input "300"
click at [1221, 265] on icon "button" at bounding box center [1223, 264] width 11 height 10
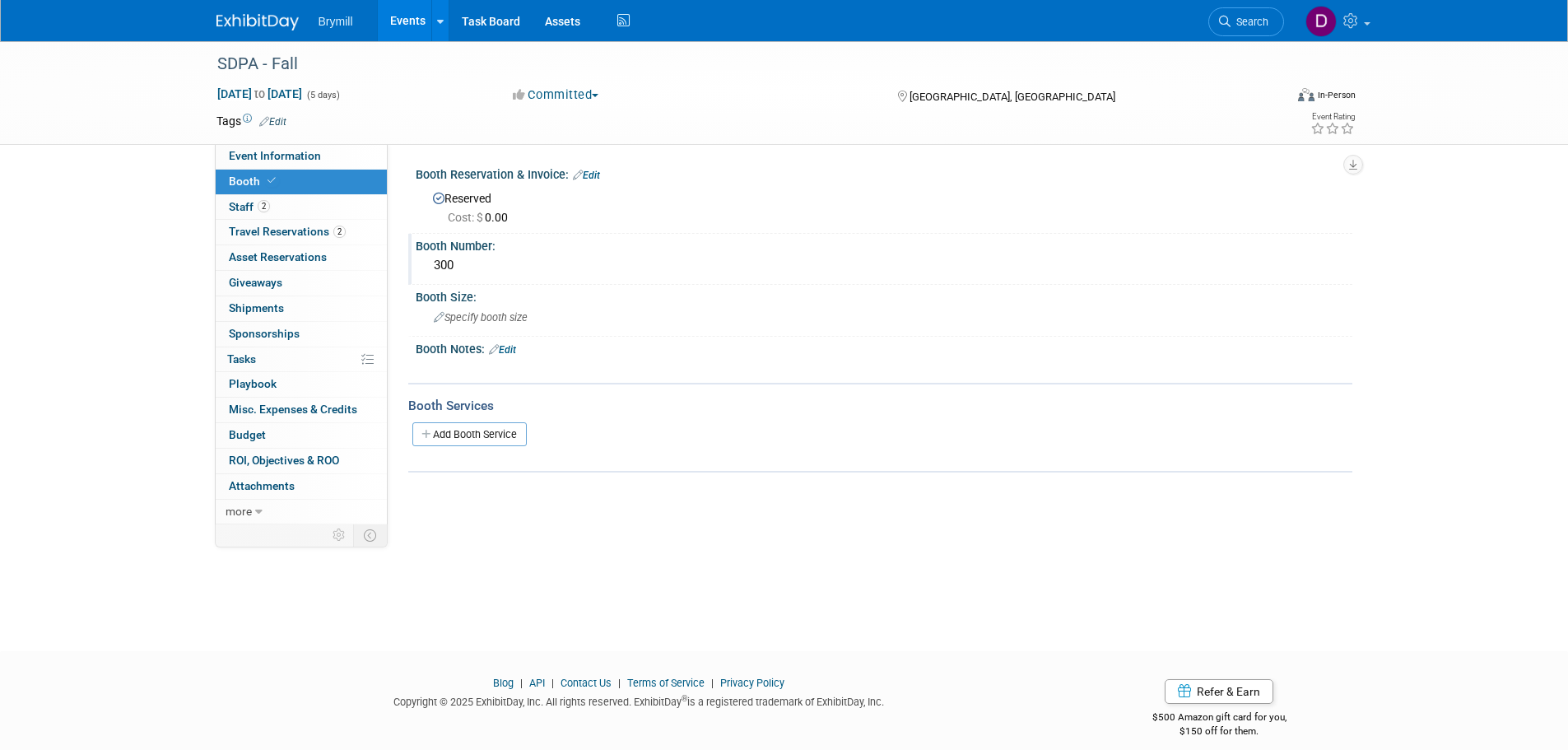
click at [282, 22] on img at bounding box center [257, 22] width 82 height 16
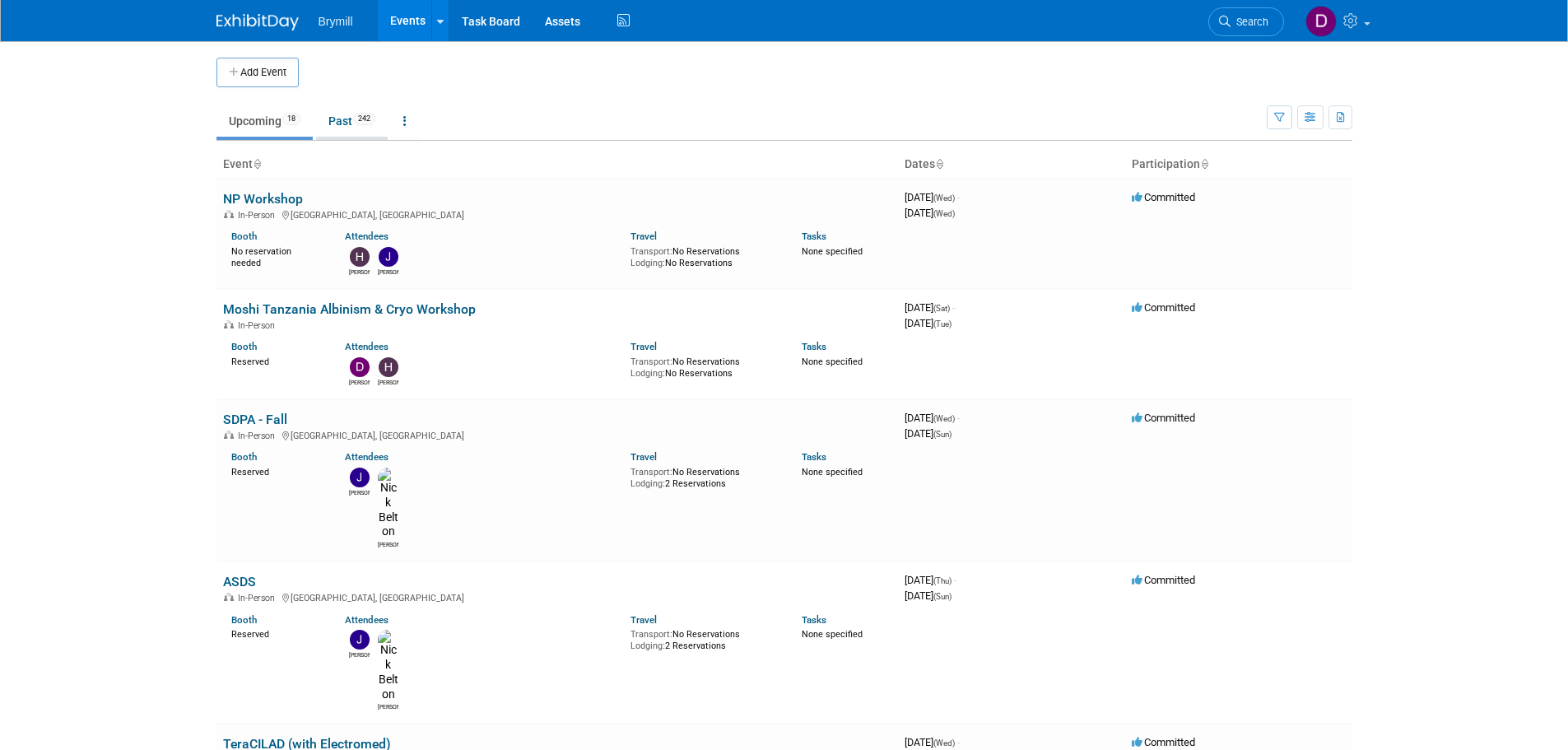
click at [364, 117] on span "242" at bounding box center [365, 118] width 22 height 12
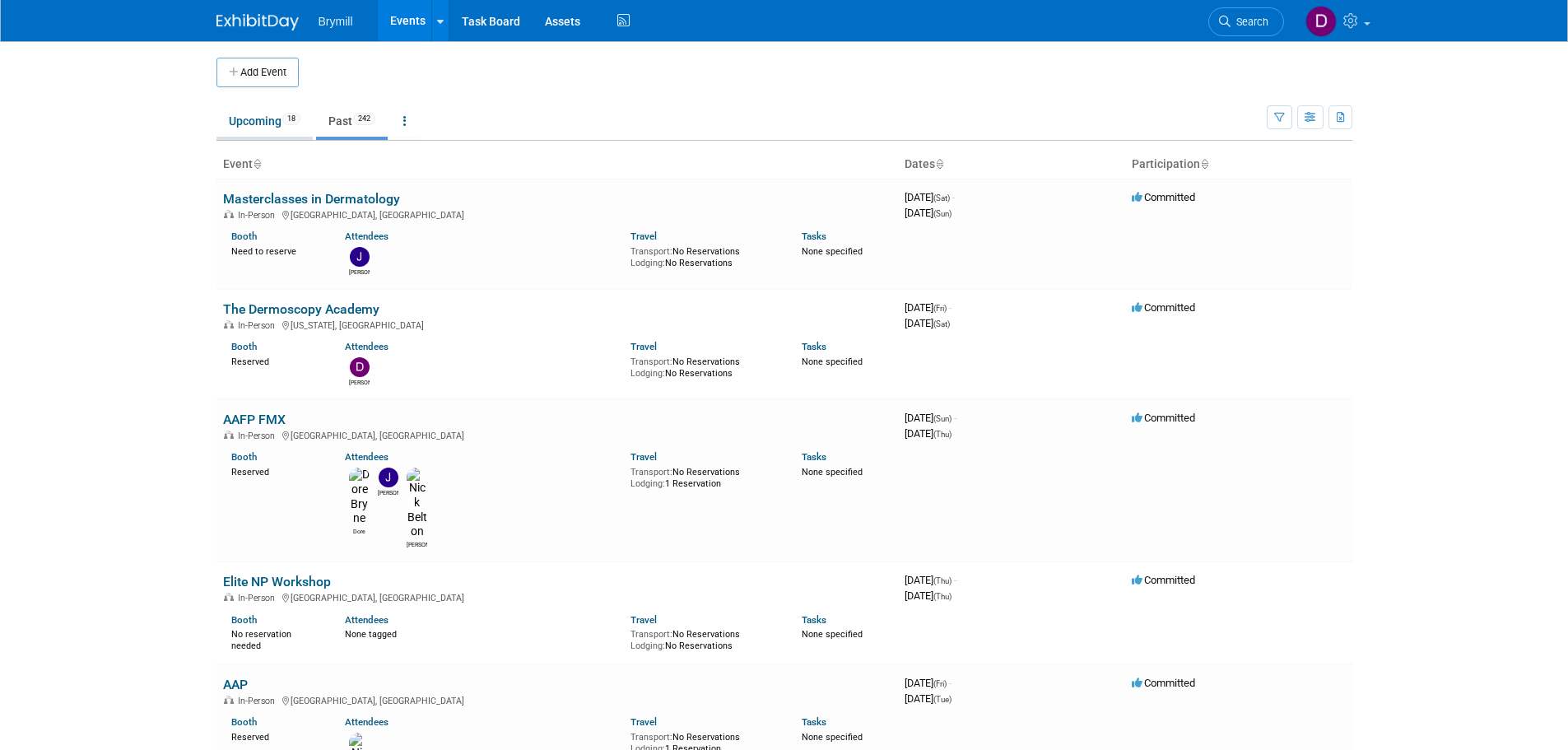
click at [263, 117] on link "Upcoming 18" at bounding box center [264, 121] width 96 height 31
